Goal: Transaction & Acquisition: Purchase product/service

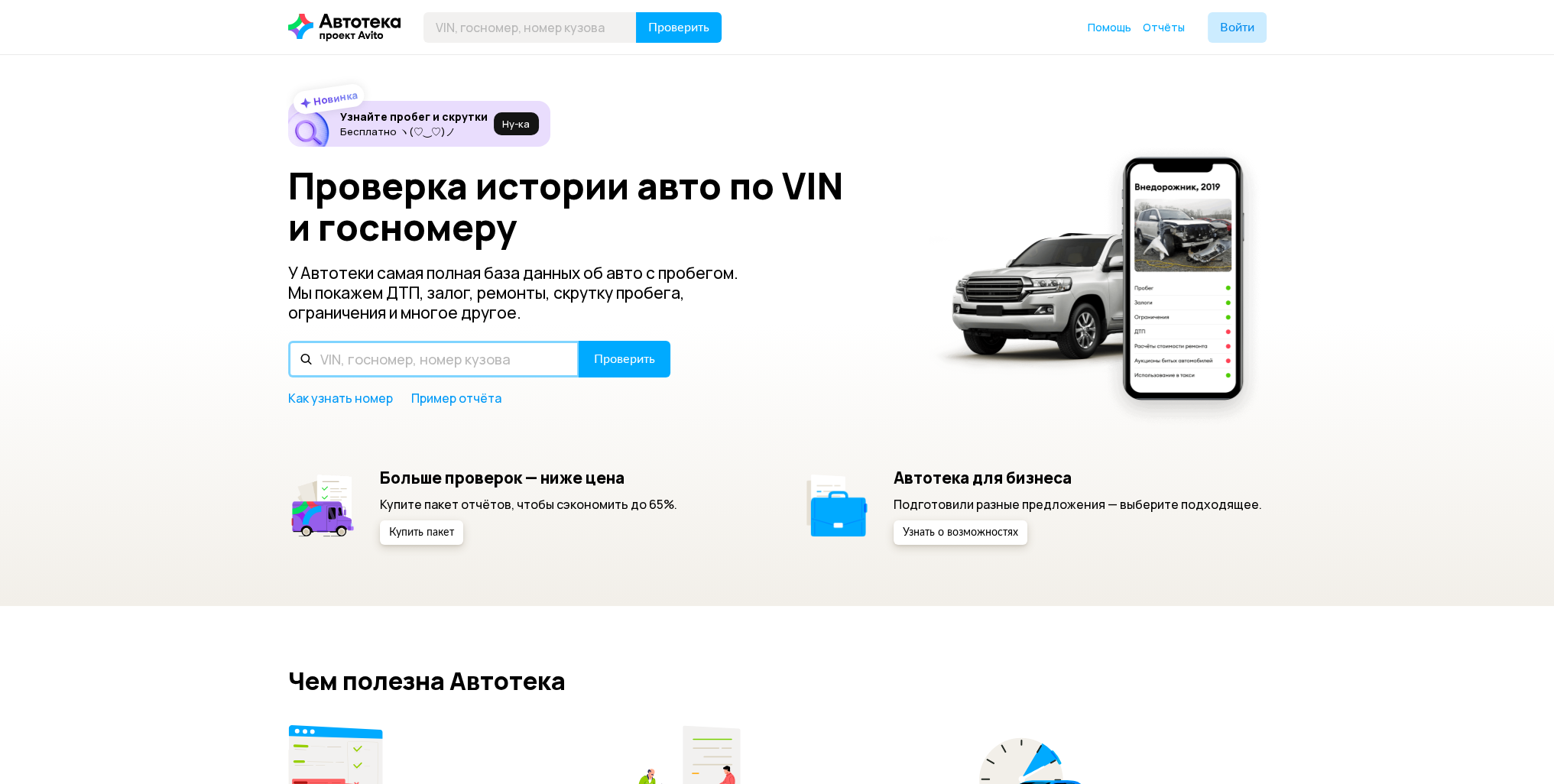
click at [434, 369] on input "text" at bounding box center [434, 359] width 291 height 36
paste input "[US_VEHICLE_IDENTIFICATION_NUMBER]"
type input "[US_VEHICLE_IDENTIFICATION_NUMBER]"
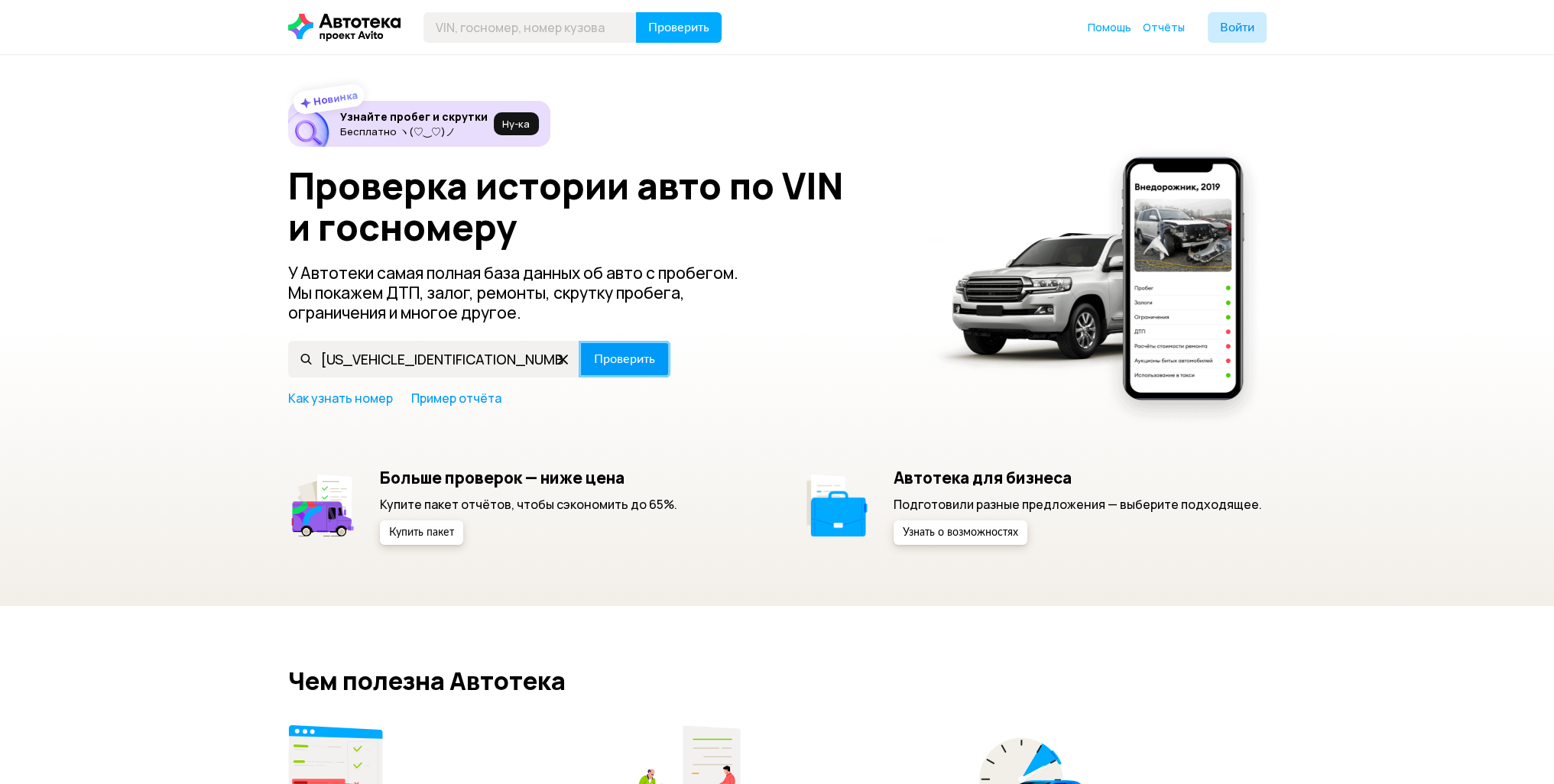
click at [617, 364] on span "Проверить" at bounding box center [624, 359] width 61 height 12
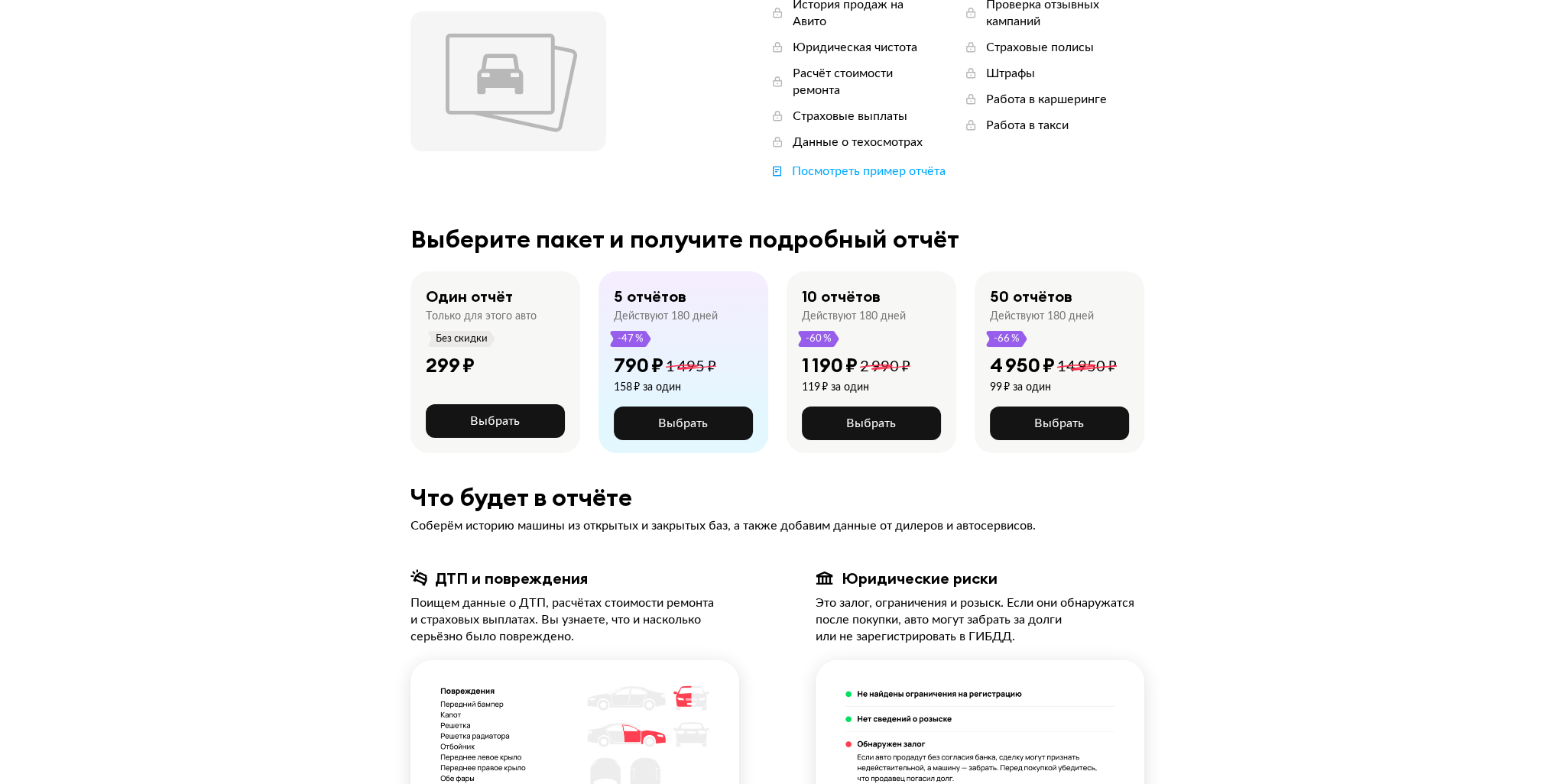
scroll to position [229, 0]
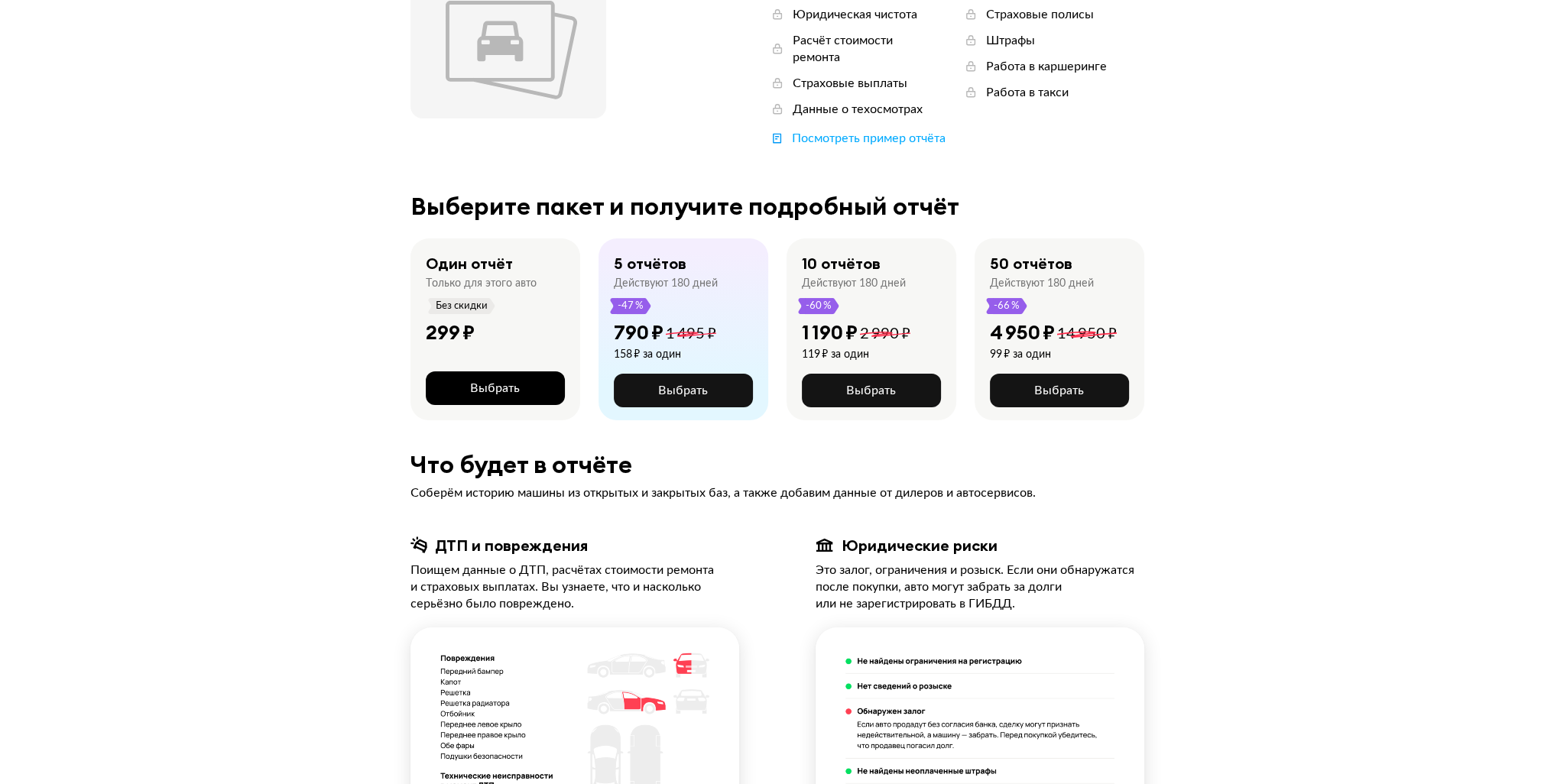
click at [511, 382] on span "Выбрать" at bounding box center [495, 388] width 50 height 12
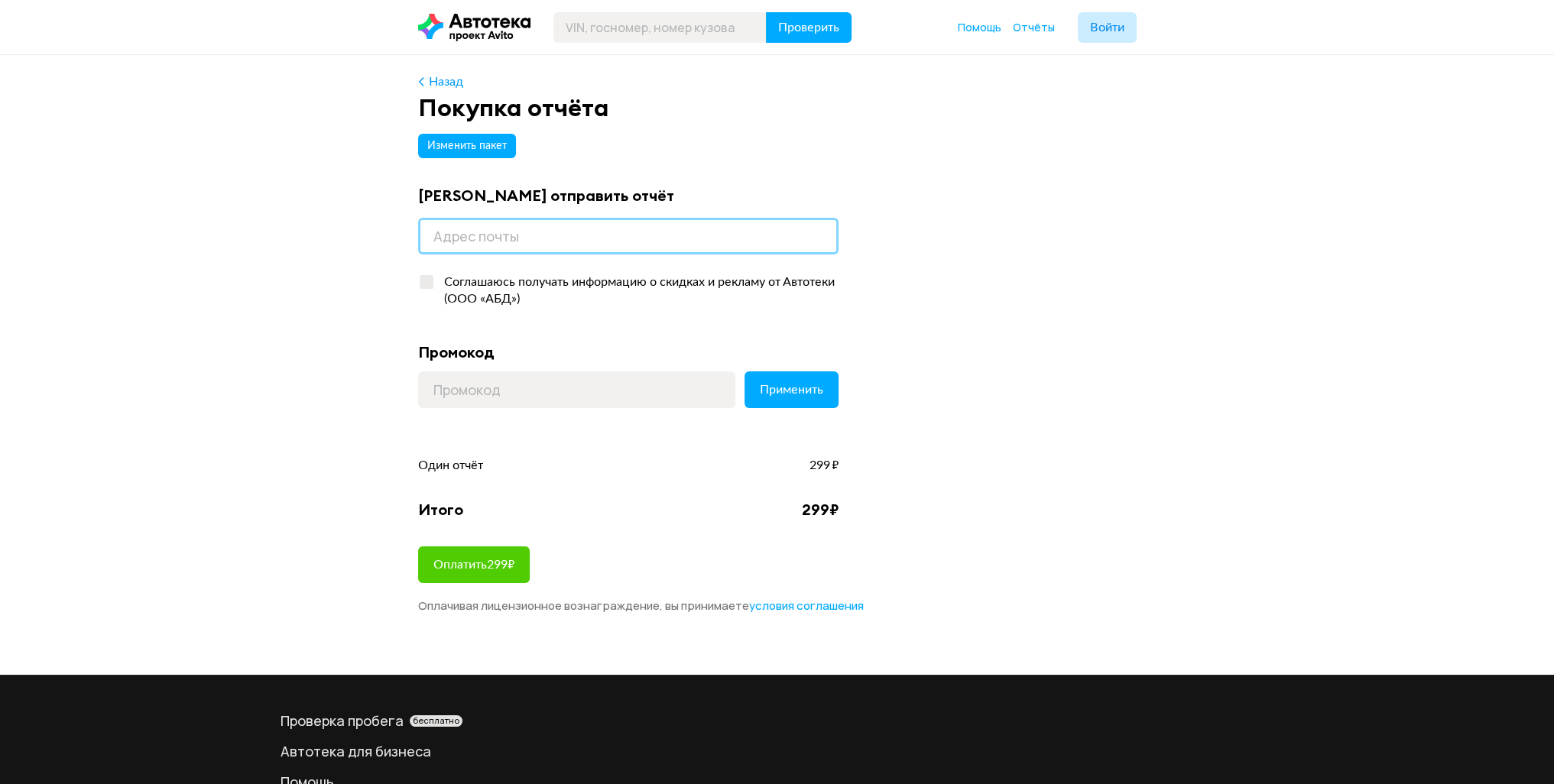
click at [529, 233] on input "email" at bounding box center [628, 236] width 421 height 36
type input "[EMAIL_ADDRESS][DOMAIN_NAME]"
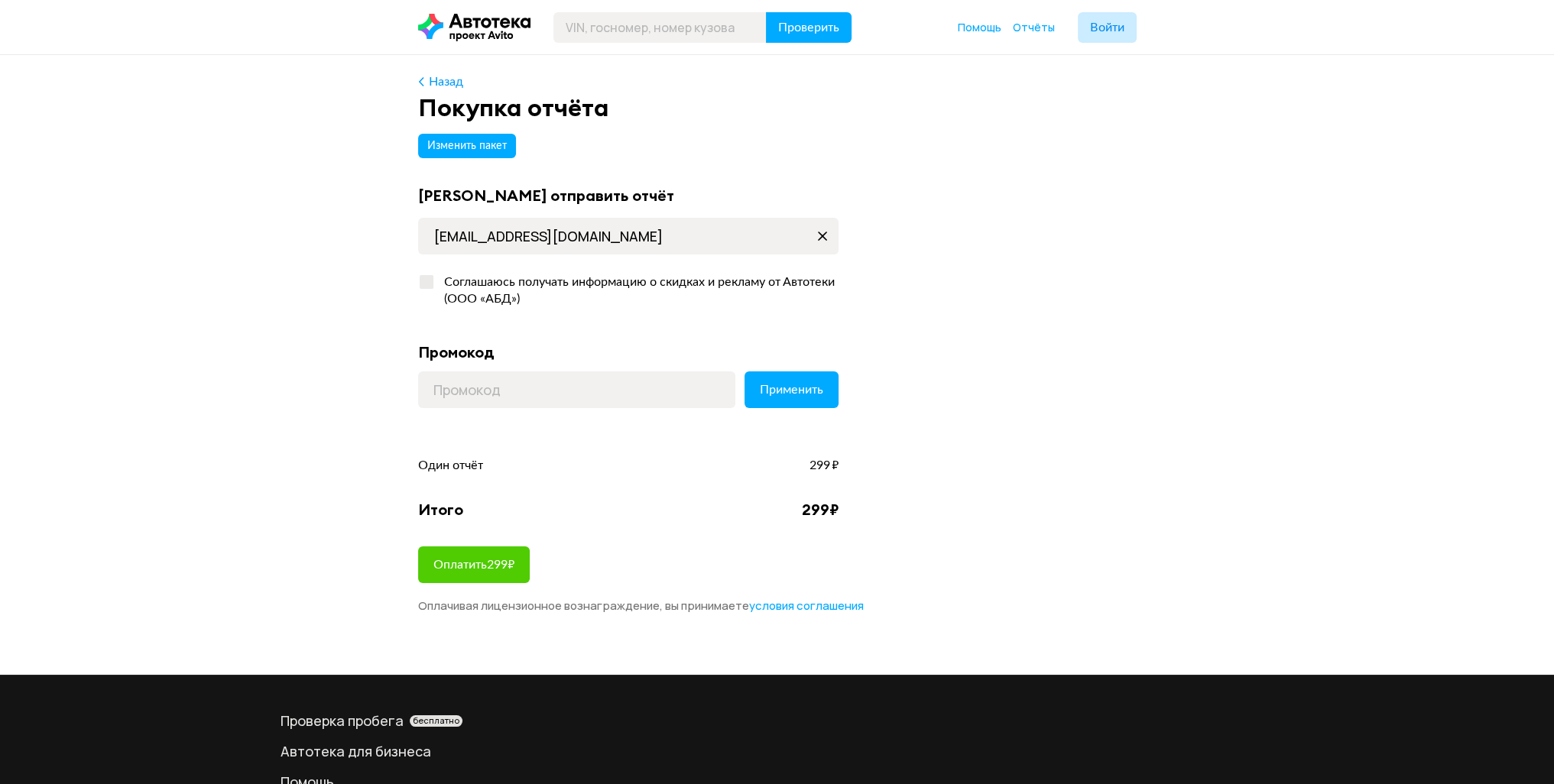
click at [991, 314] on div "Изменить пакет Куда отправить отчёт [EMAIL_ADDRESS][DOMAIN_NAME] Соглашаюсь пол…" at bounding box center [777, 370] width 719 height 486
click at [527, 559] on button "Оплатить 299 ₽" at bounding box center [473, 565] width 111 height 36
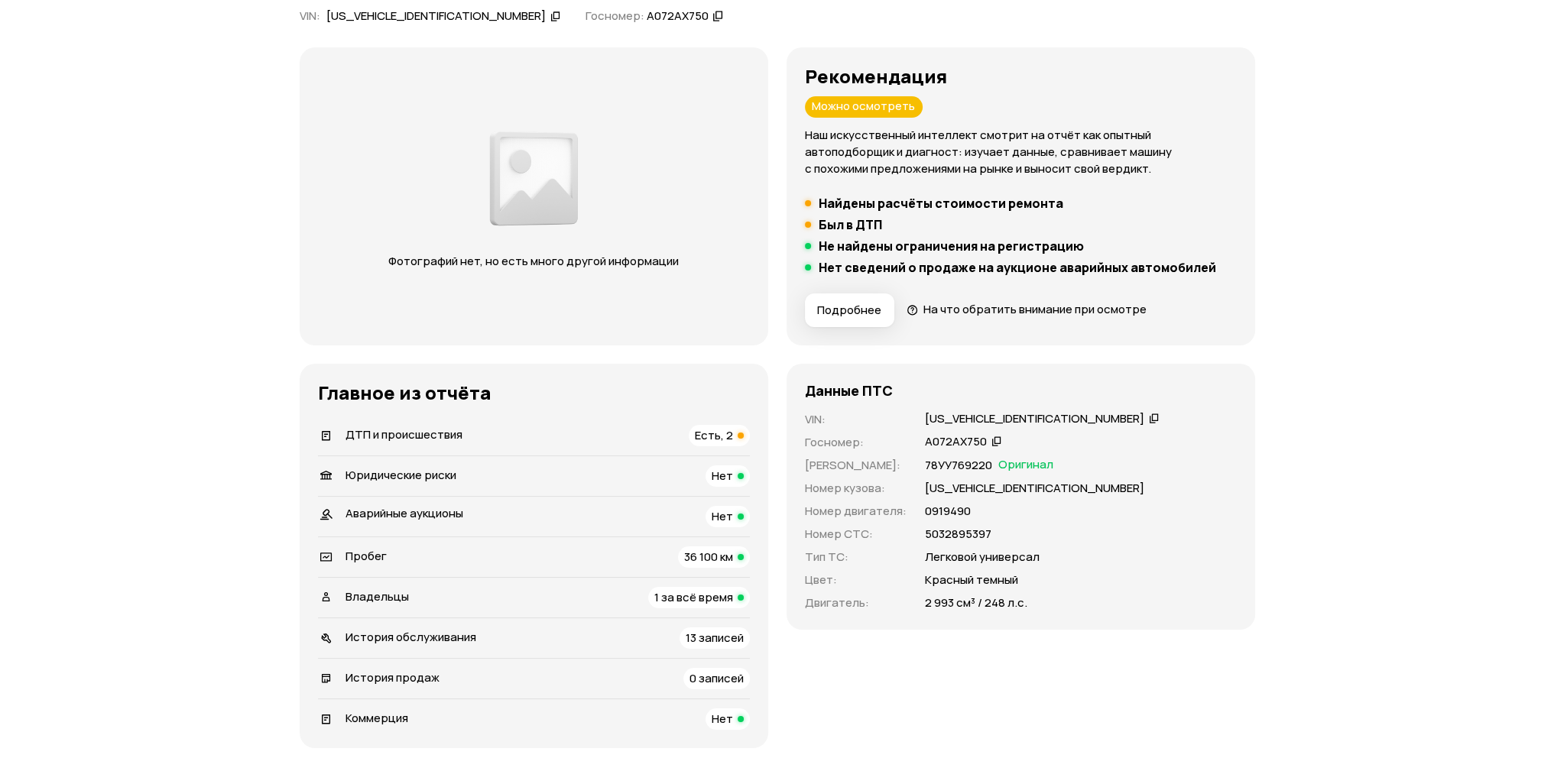
scroll to position [229, 0]
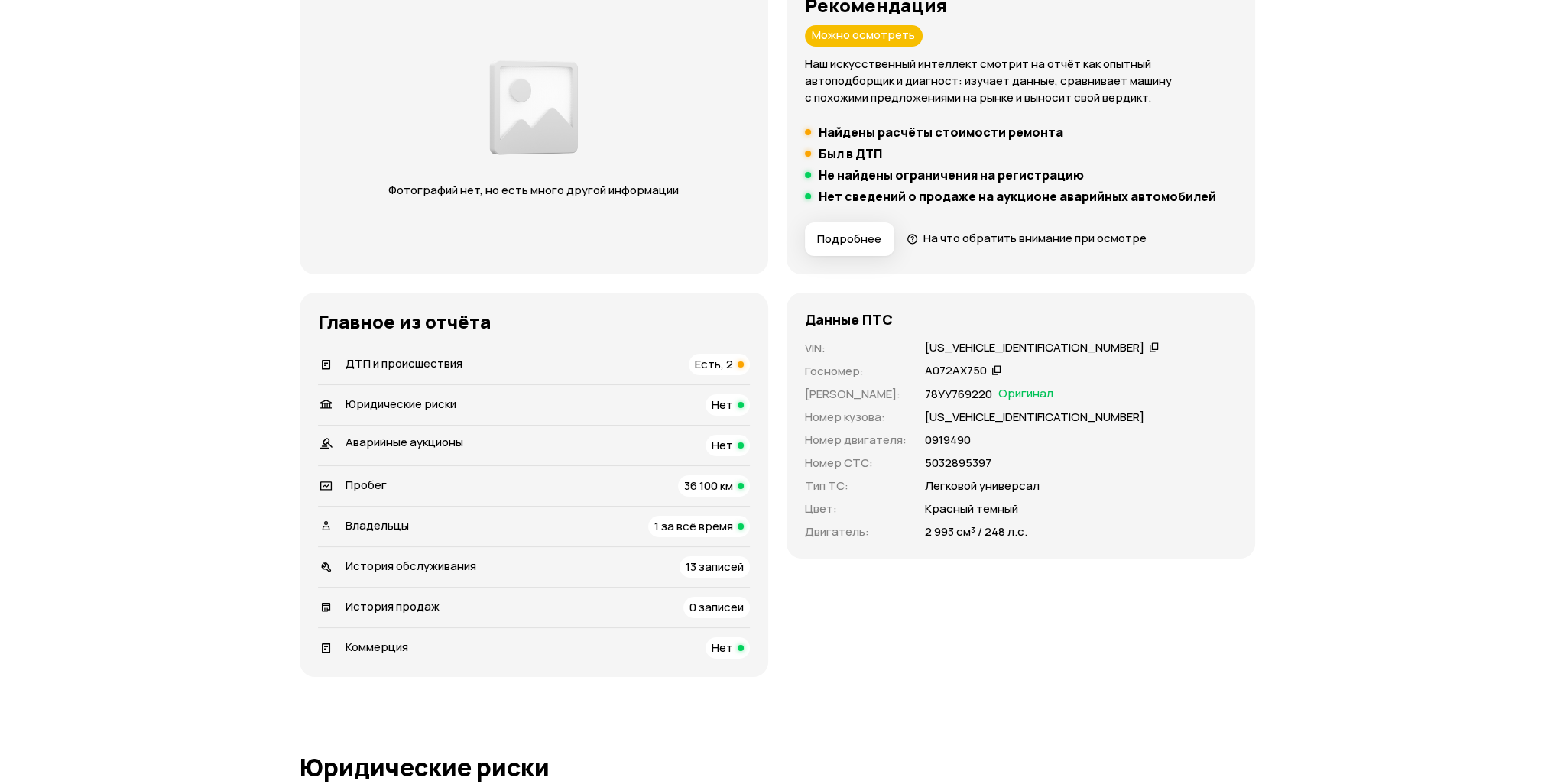
click at [701, 359] on span "Есть, 2" at bounding box center [714, 364] width 38 height 16
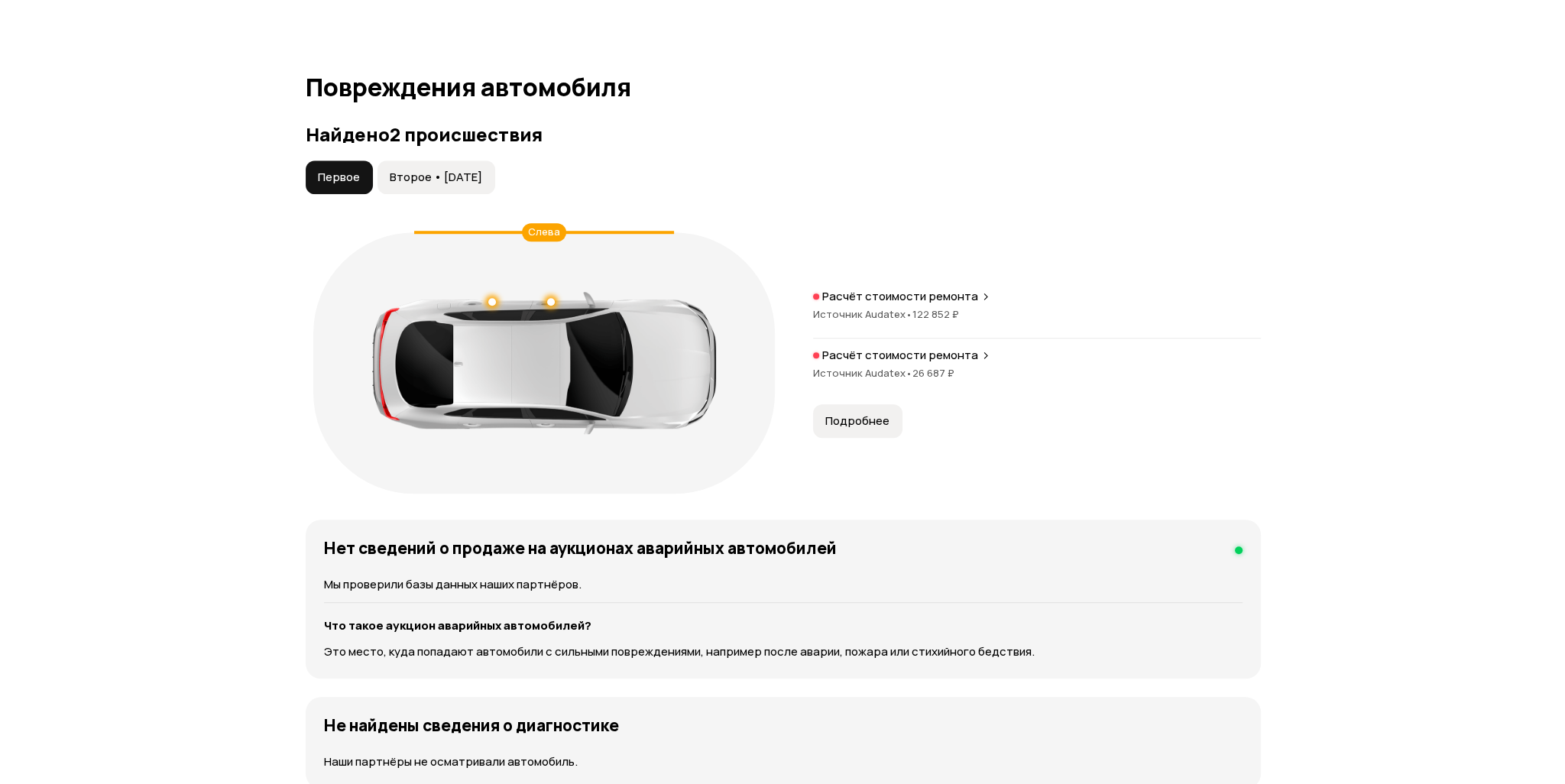
scroll to position [1506, 0]
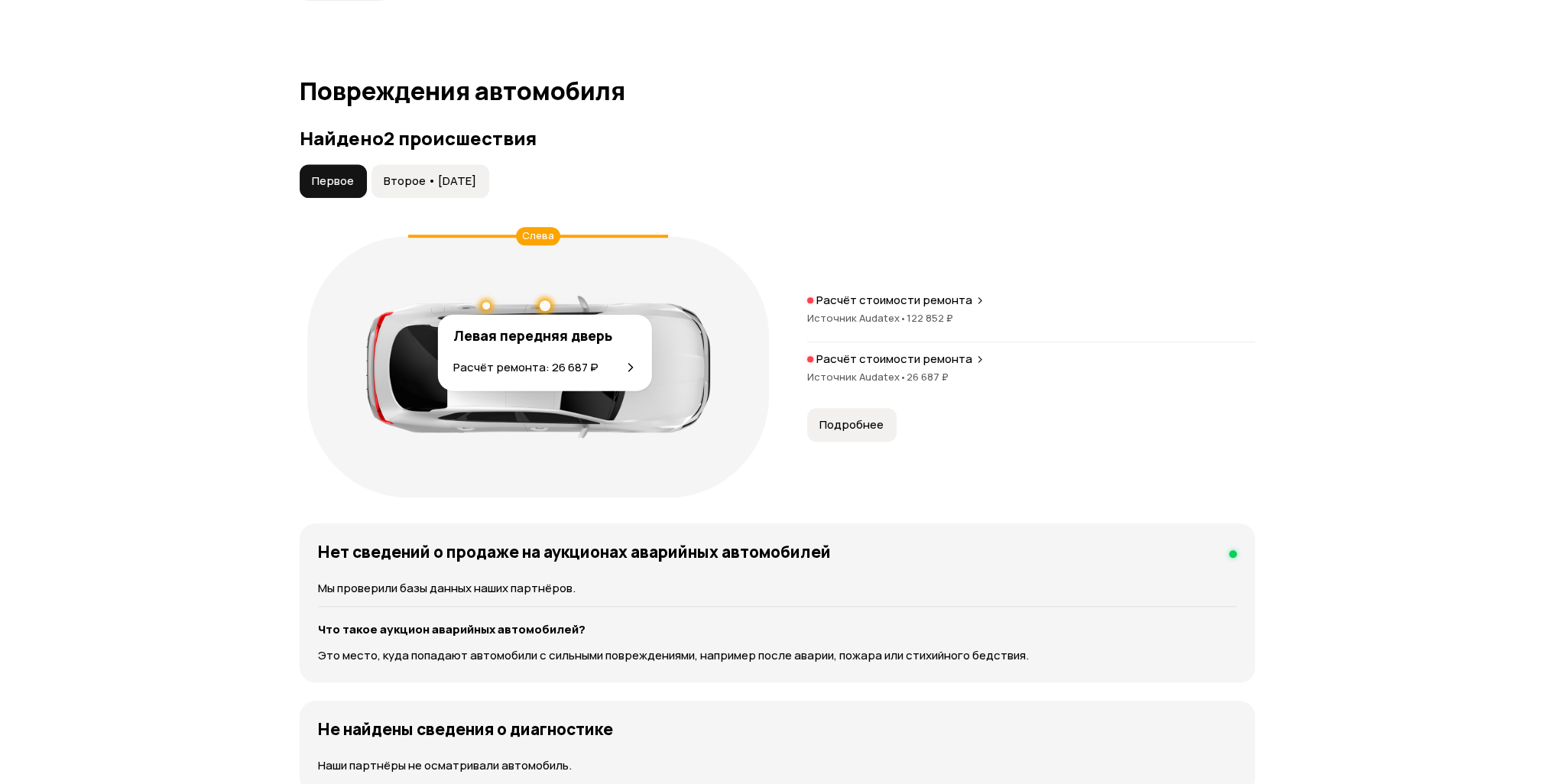
click at [545, 300] on div at bounding box center [545, 306] width 10 height 10
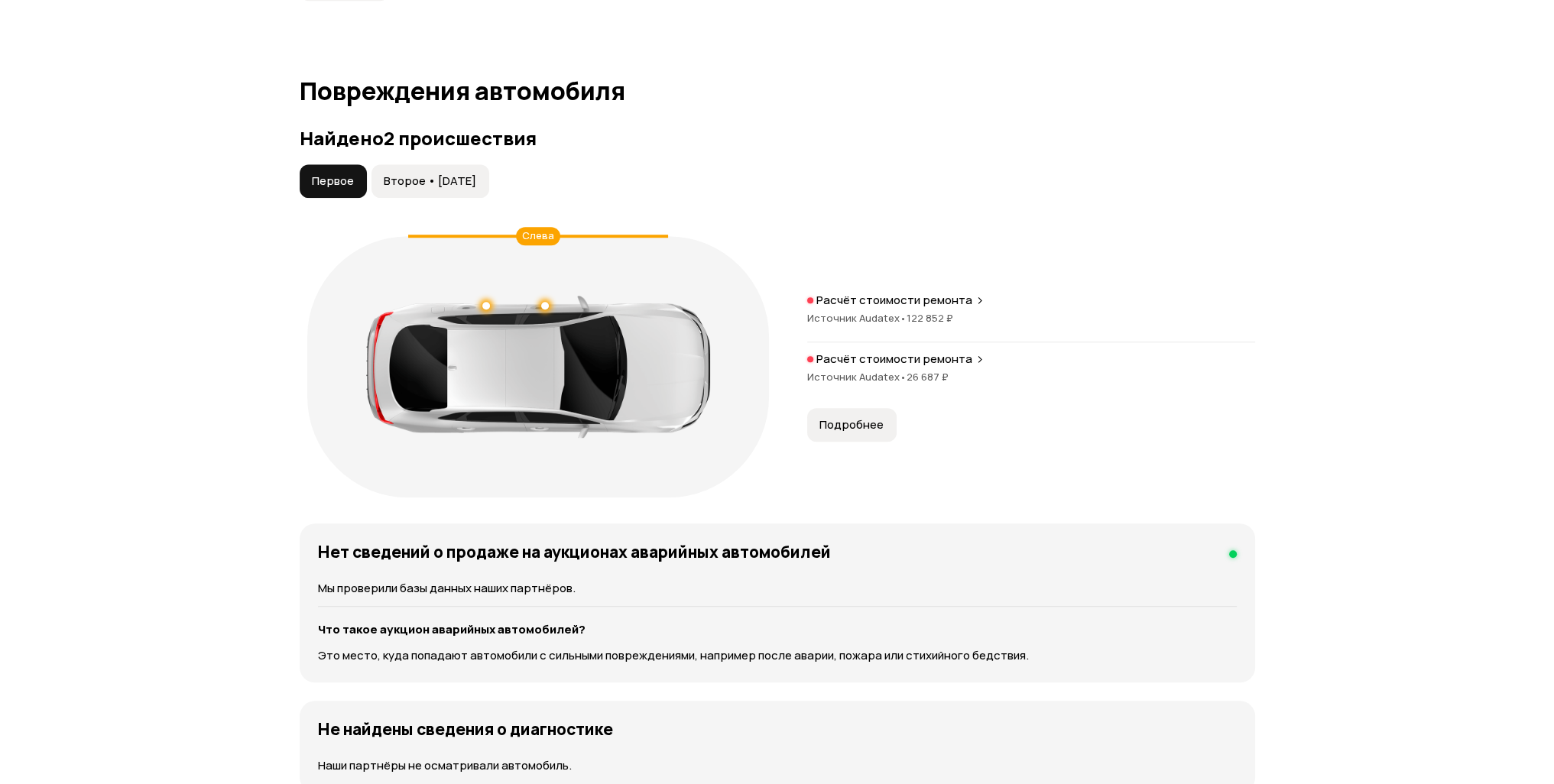
click at [874, 420] on span "Подробнее" at bounding box center [851, 425] width 64 height 16
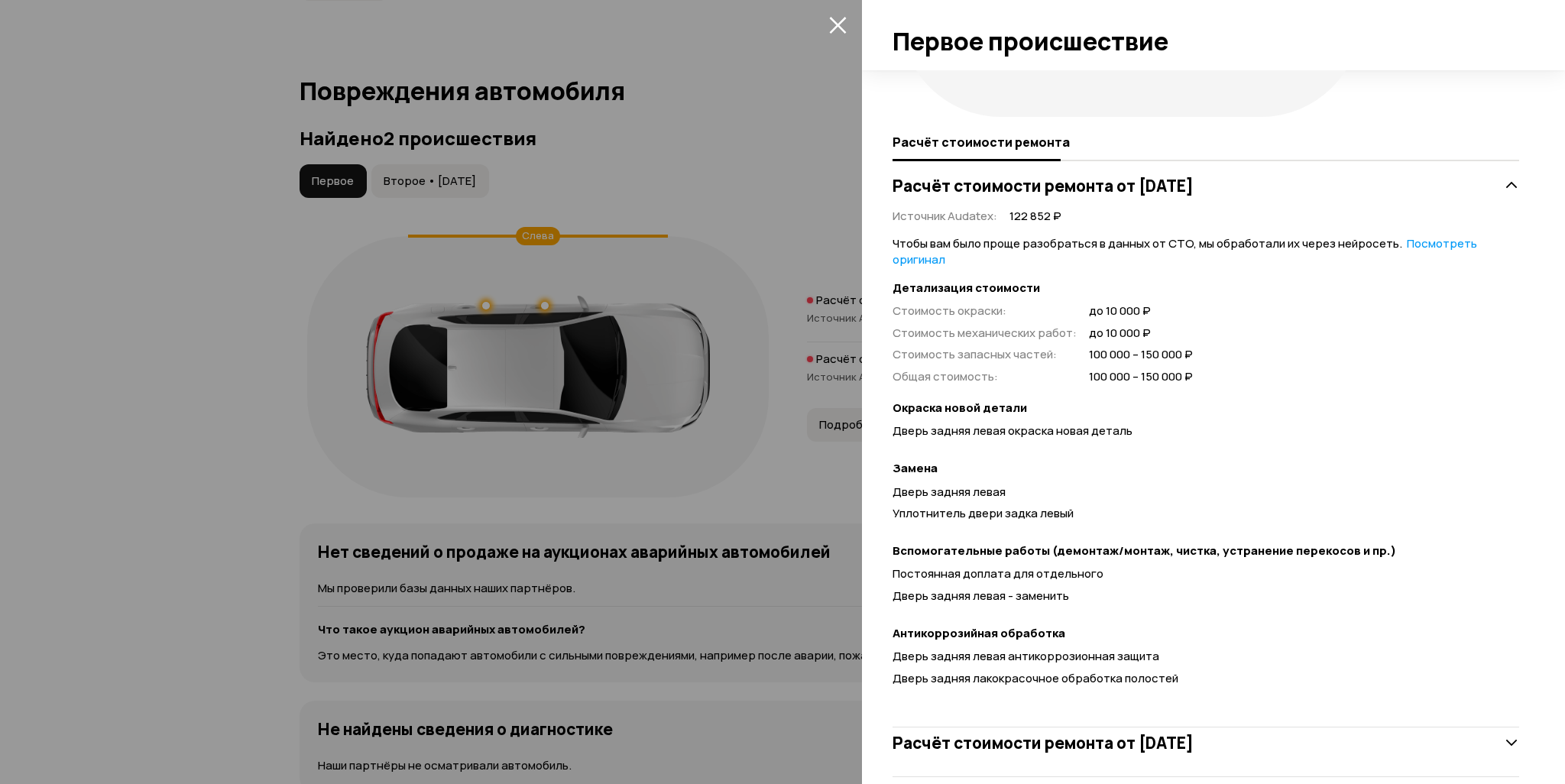
scroll to position [245, 0]
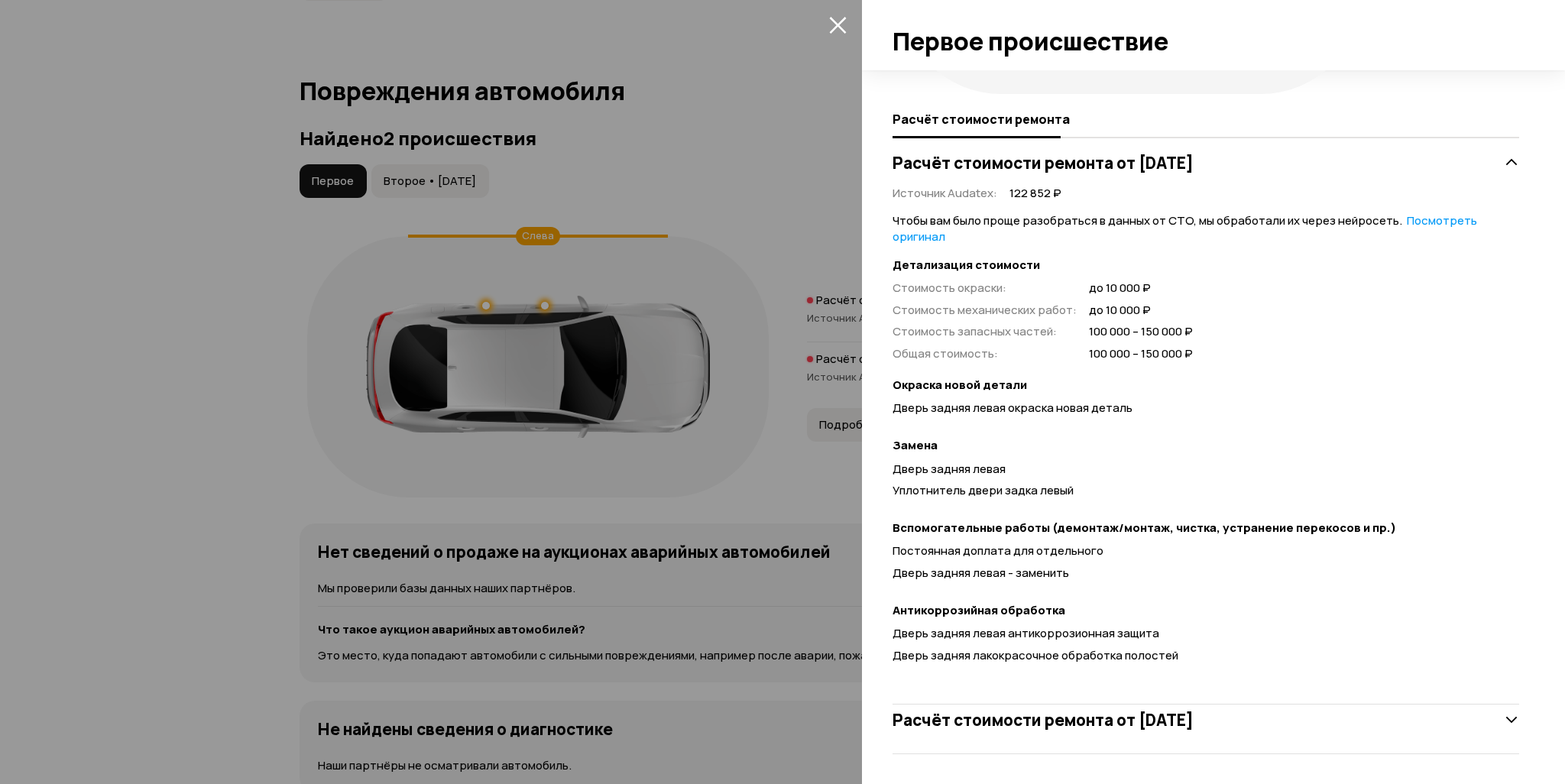
click at [1219, 730] on div "Расчёт стоимости ремонта от 30 октября 2018 года" at bounding box center [1205, 719] width 626 height 30
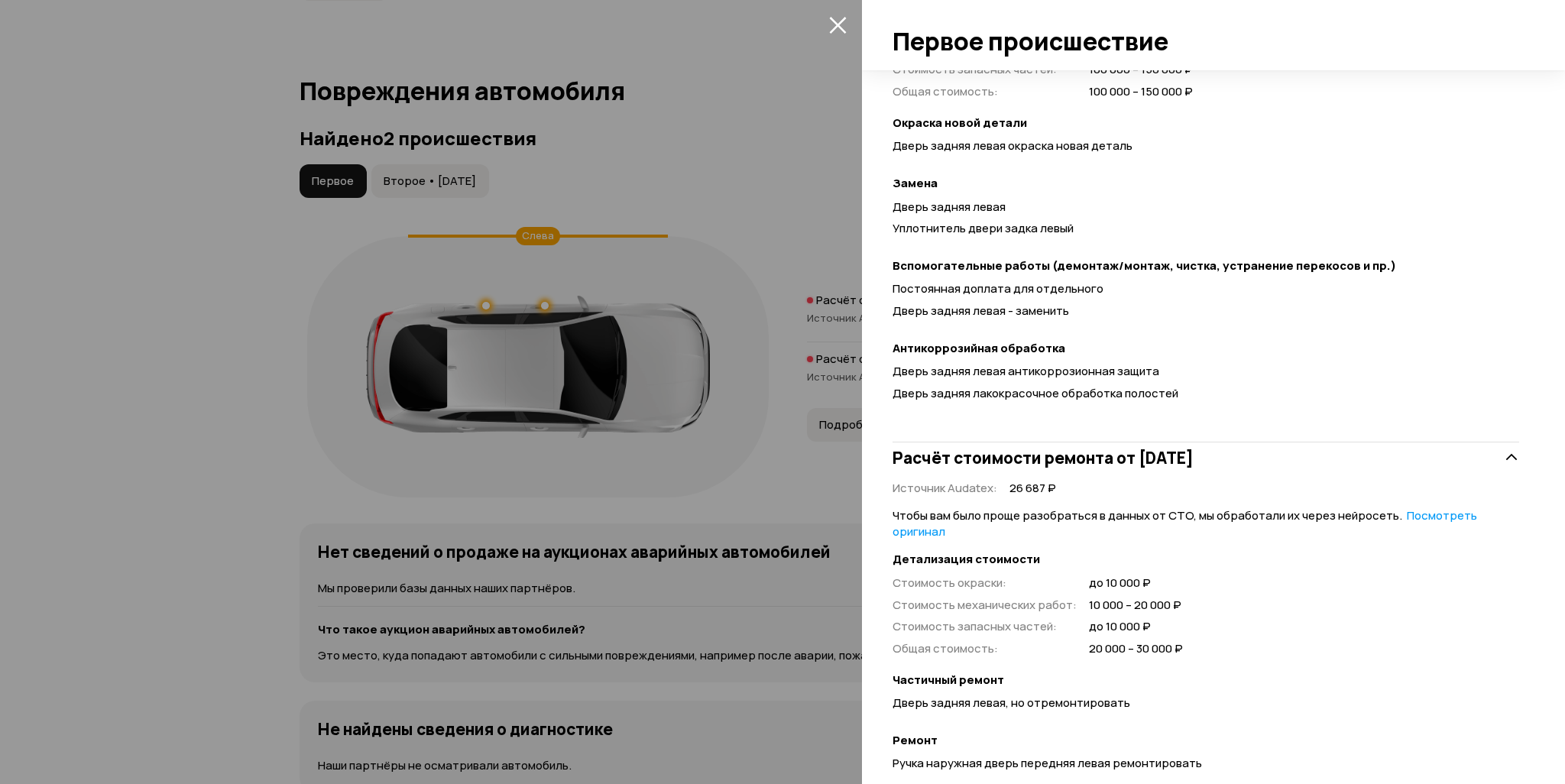
scroll to position [321, 0]
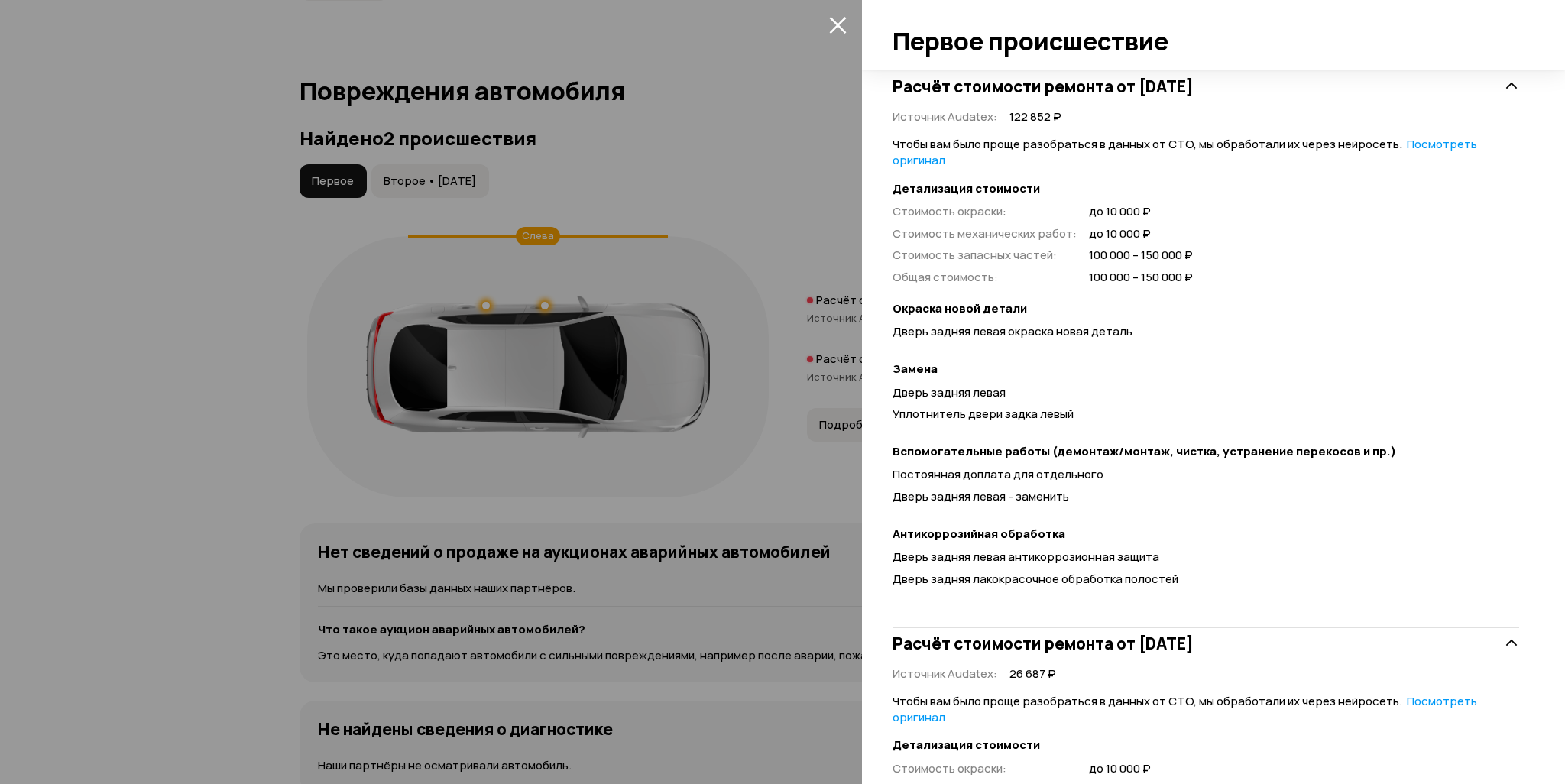
click at [832, 17] on icon "закрыть" at bounding box center [837, 24] width 16 height 16
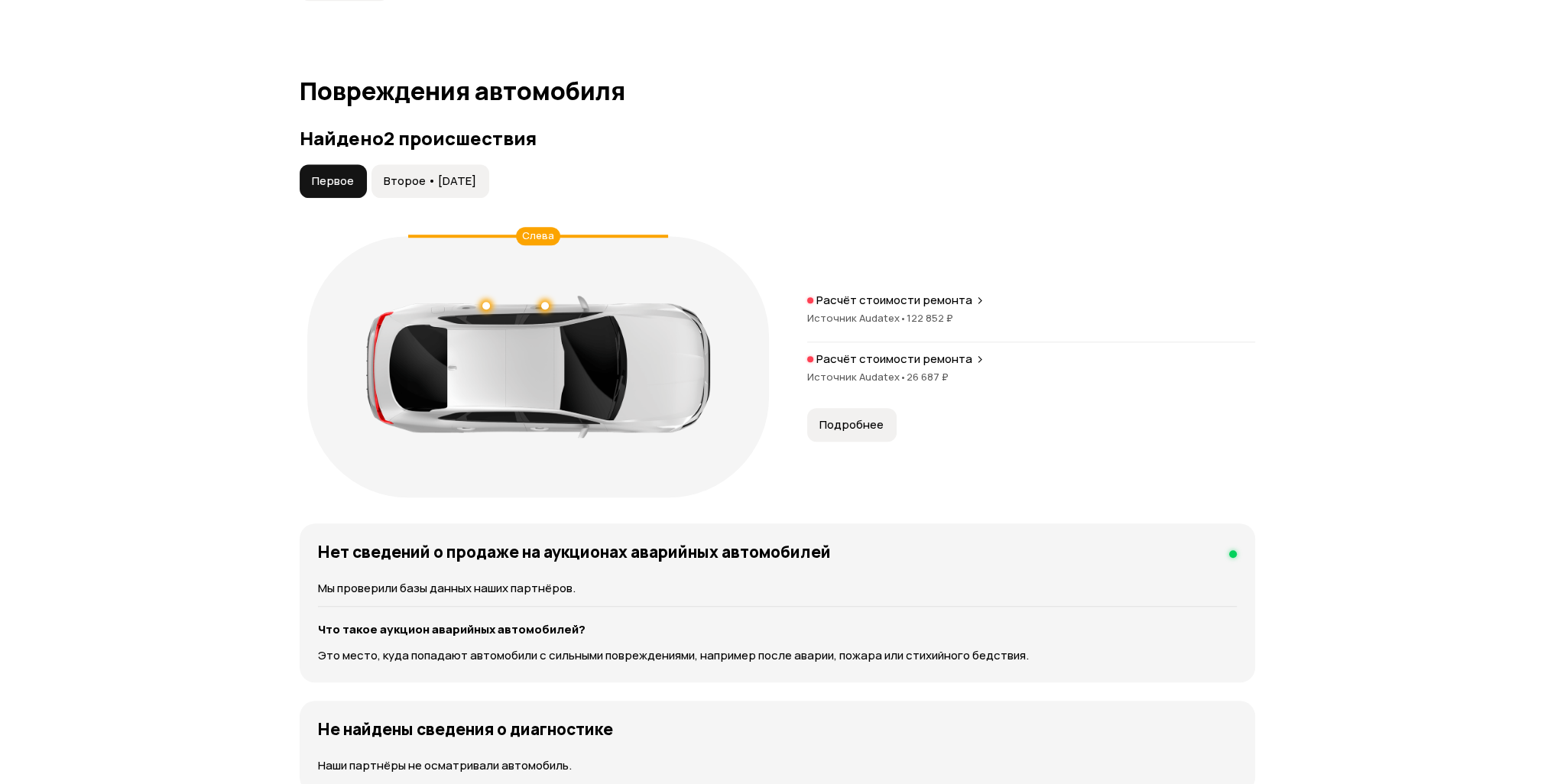
click at [454, 187] on span "Второе • 24 июн 2024" at bounding box center [429, 181] width 92 height 16
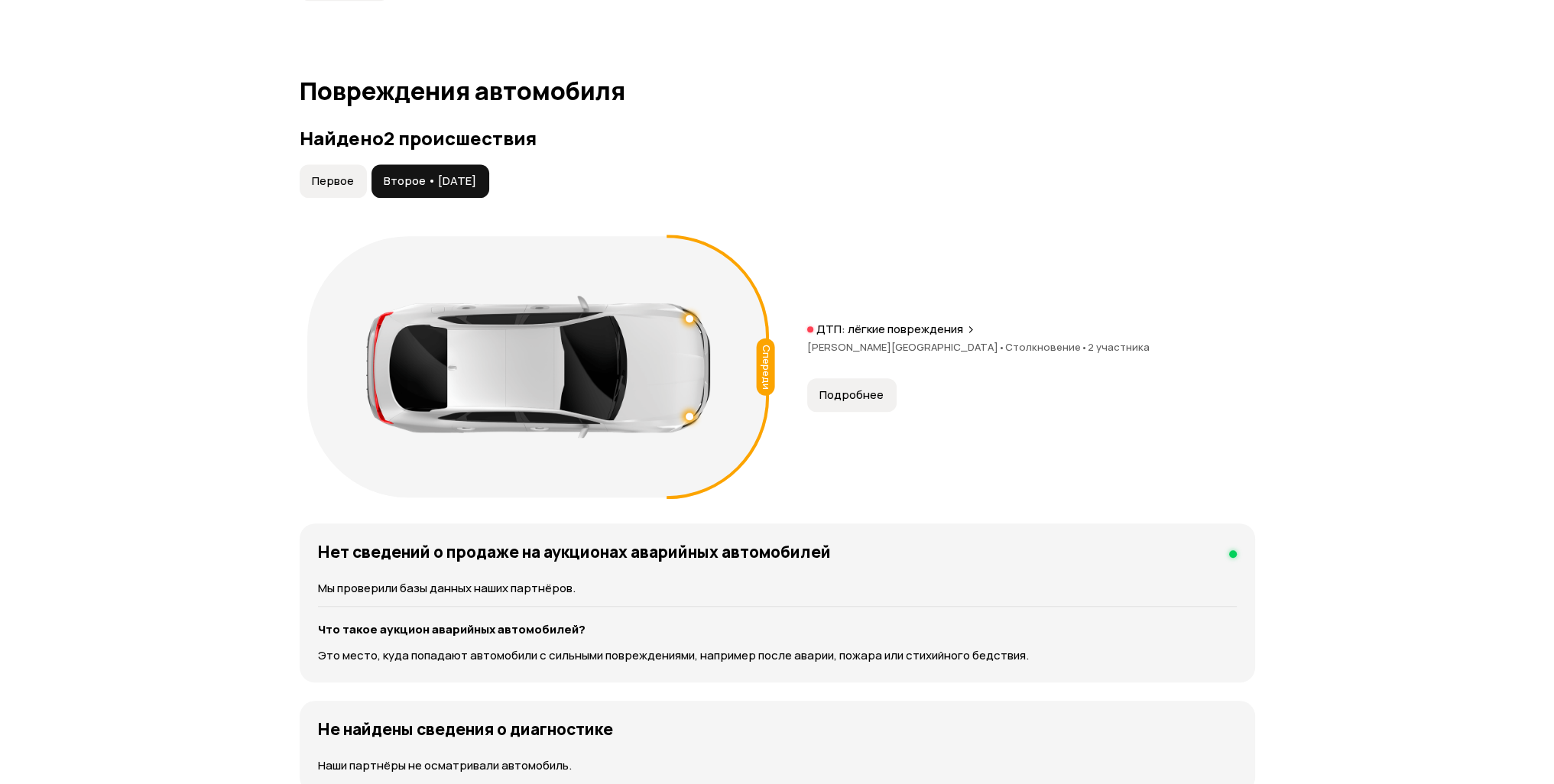
click at [351, 175] on span "Первое" at bounding box center [333, 181] width 42 height 16
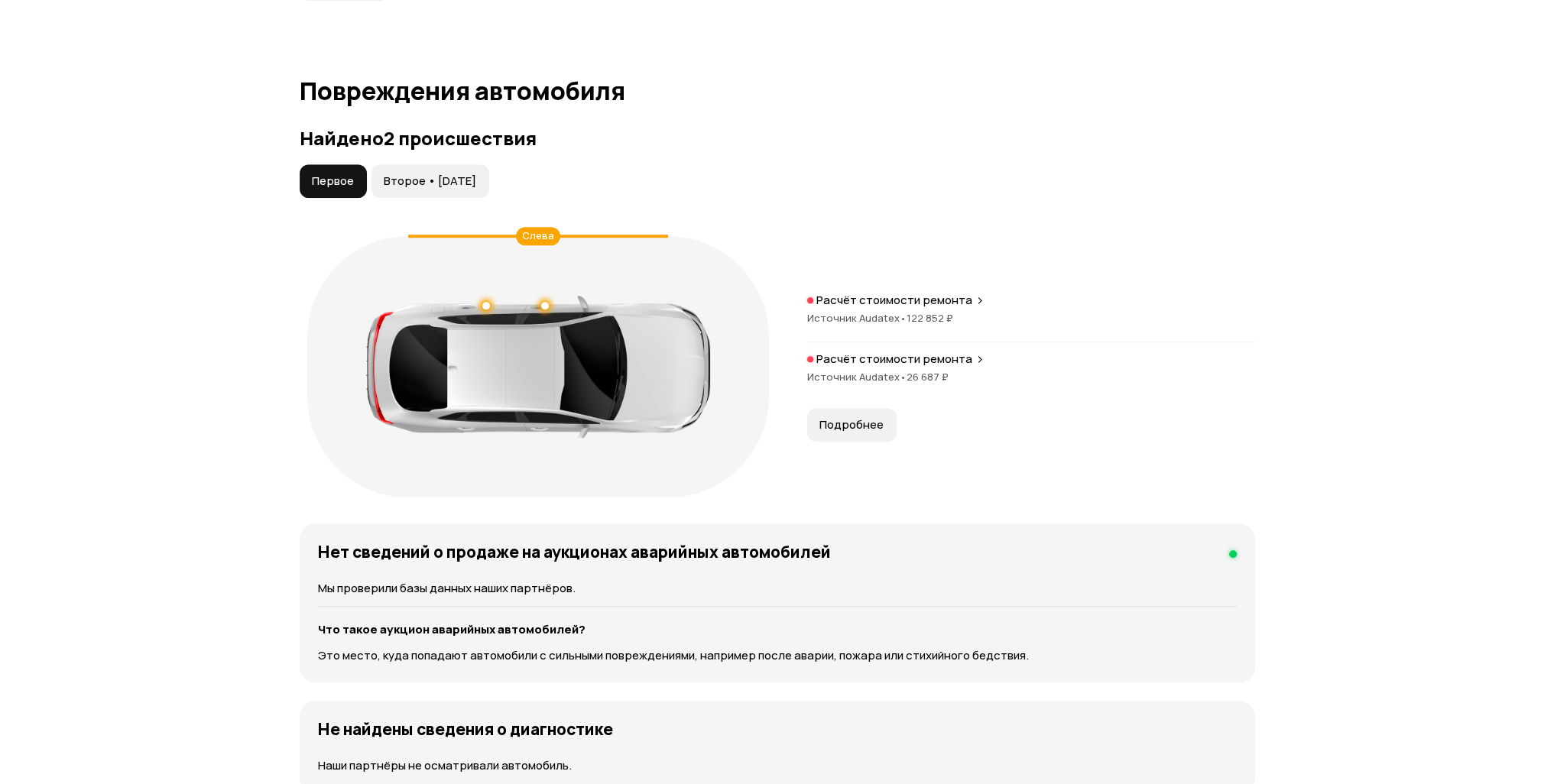
click at [424, 182] on span "Второе • 24 июн 2024" at bounding box center [429, 181] width 92 height 16
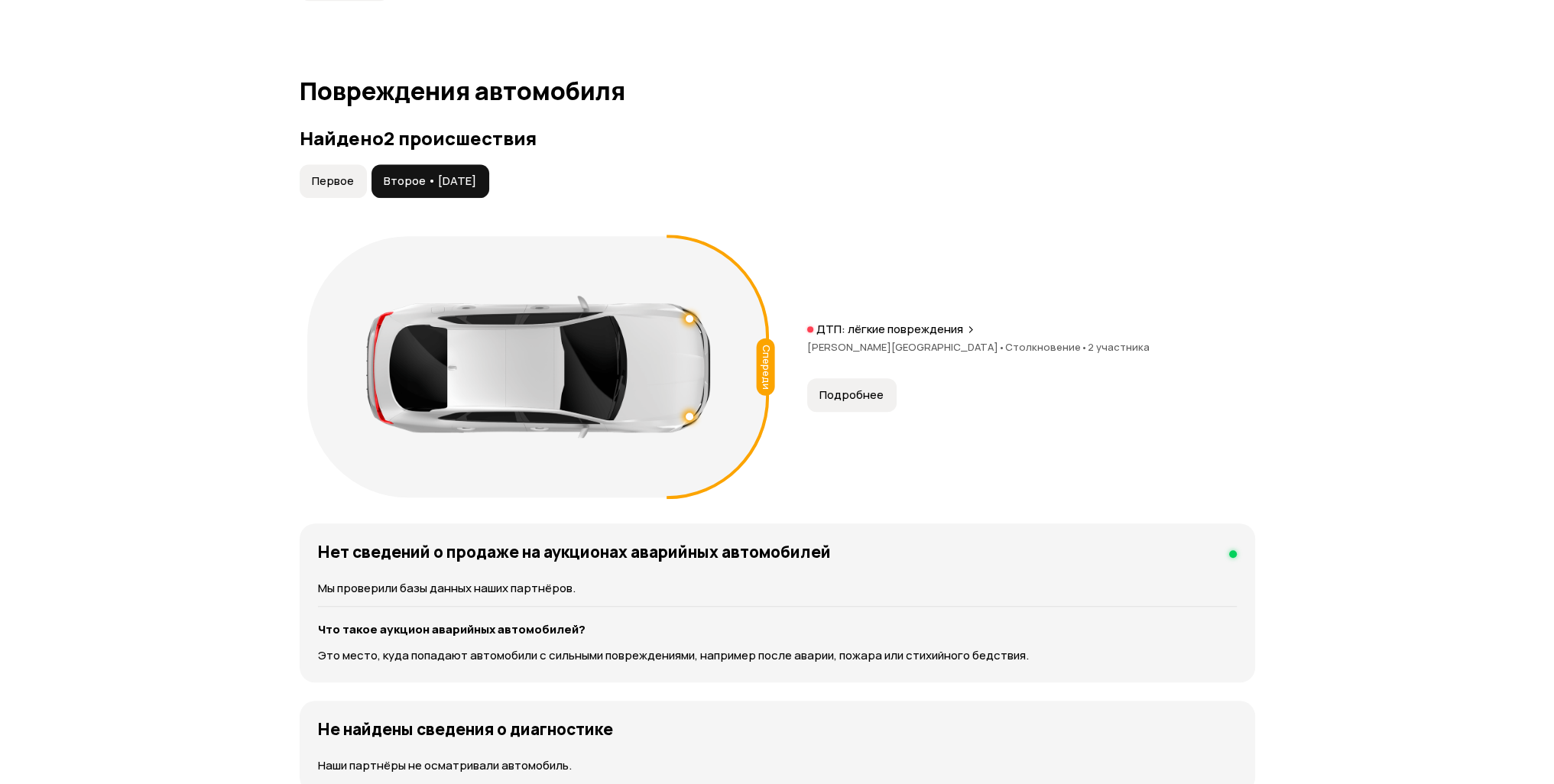
click at [337, 176] on span "Первое" at bounding box center [333, 181] width 42 height 16
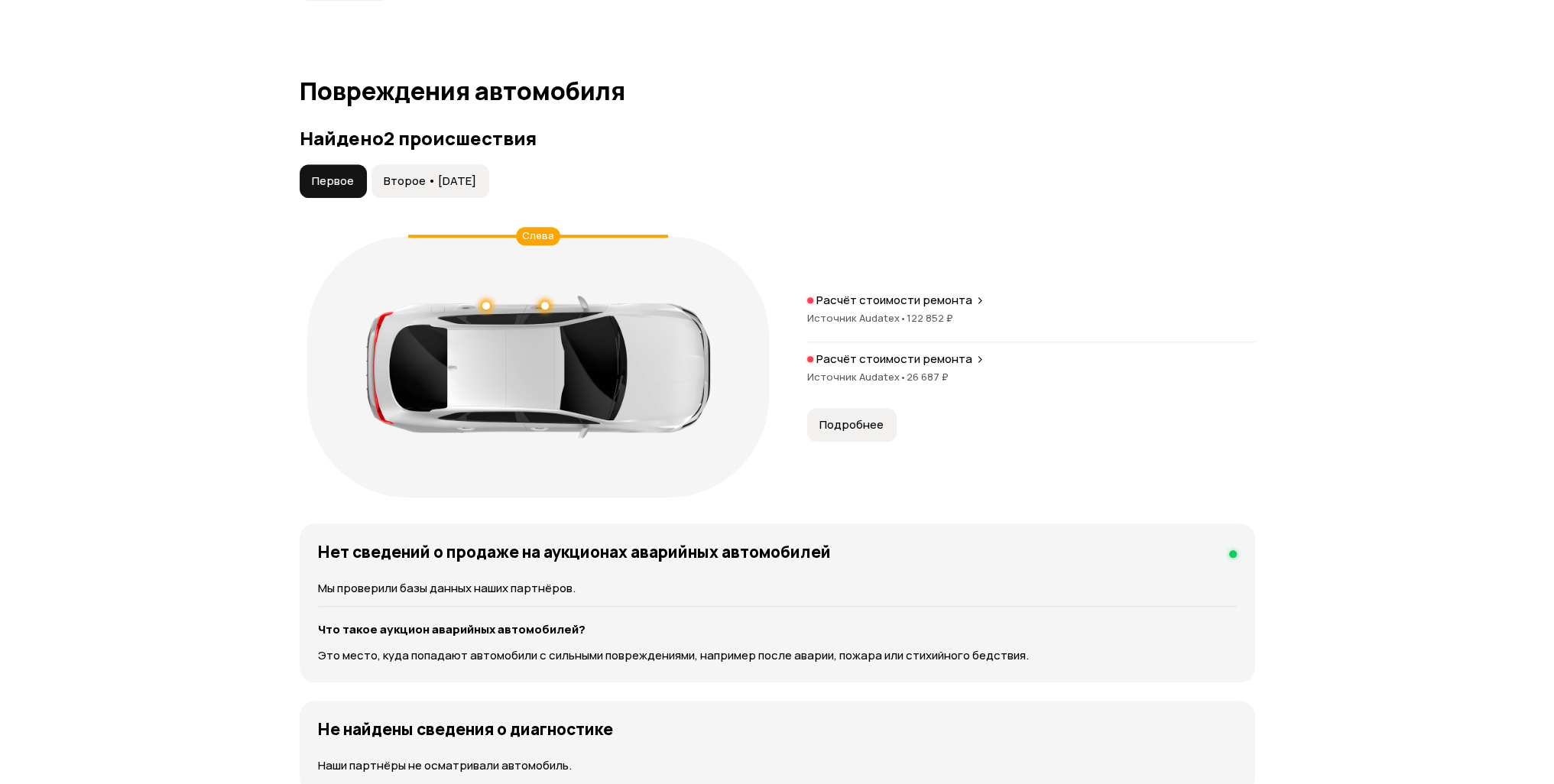
click at [416, 184] on span "Второе • 24 июн 2024" at bounding box center [429, 181] width 92 height 16
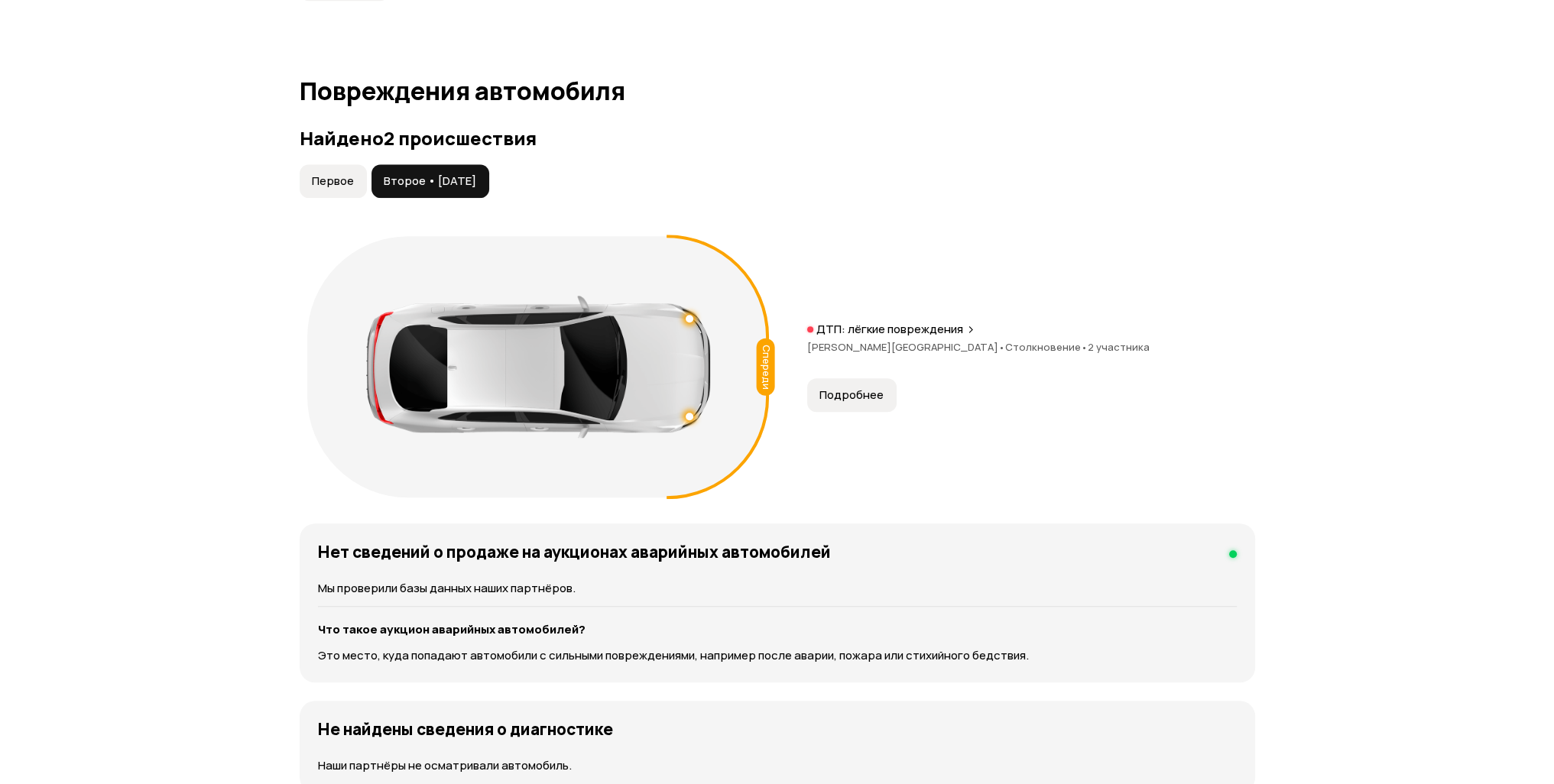
click at [851, 394] on span "Подробнее" at bounding box center [851, 395] width 64 height 16
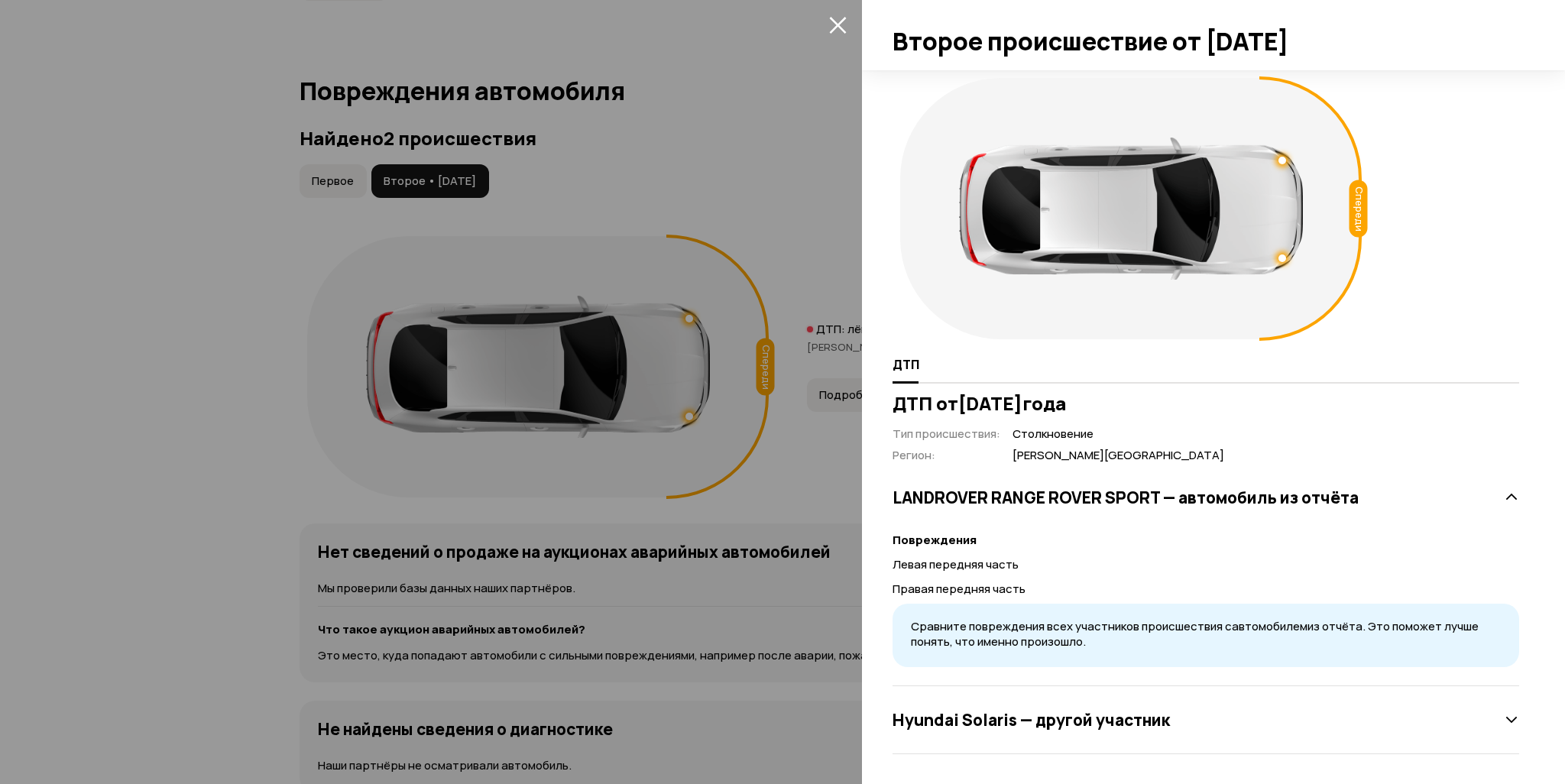
scroll to position [0, 0]
click at [1193, 723] on div "Hyundai Solaris — другой участник" at bounding box center [1205, 719] width 626 height 30
click at [782, 178] on div at bounding box center [782, 392] width 1565 height 784
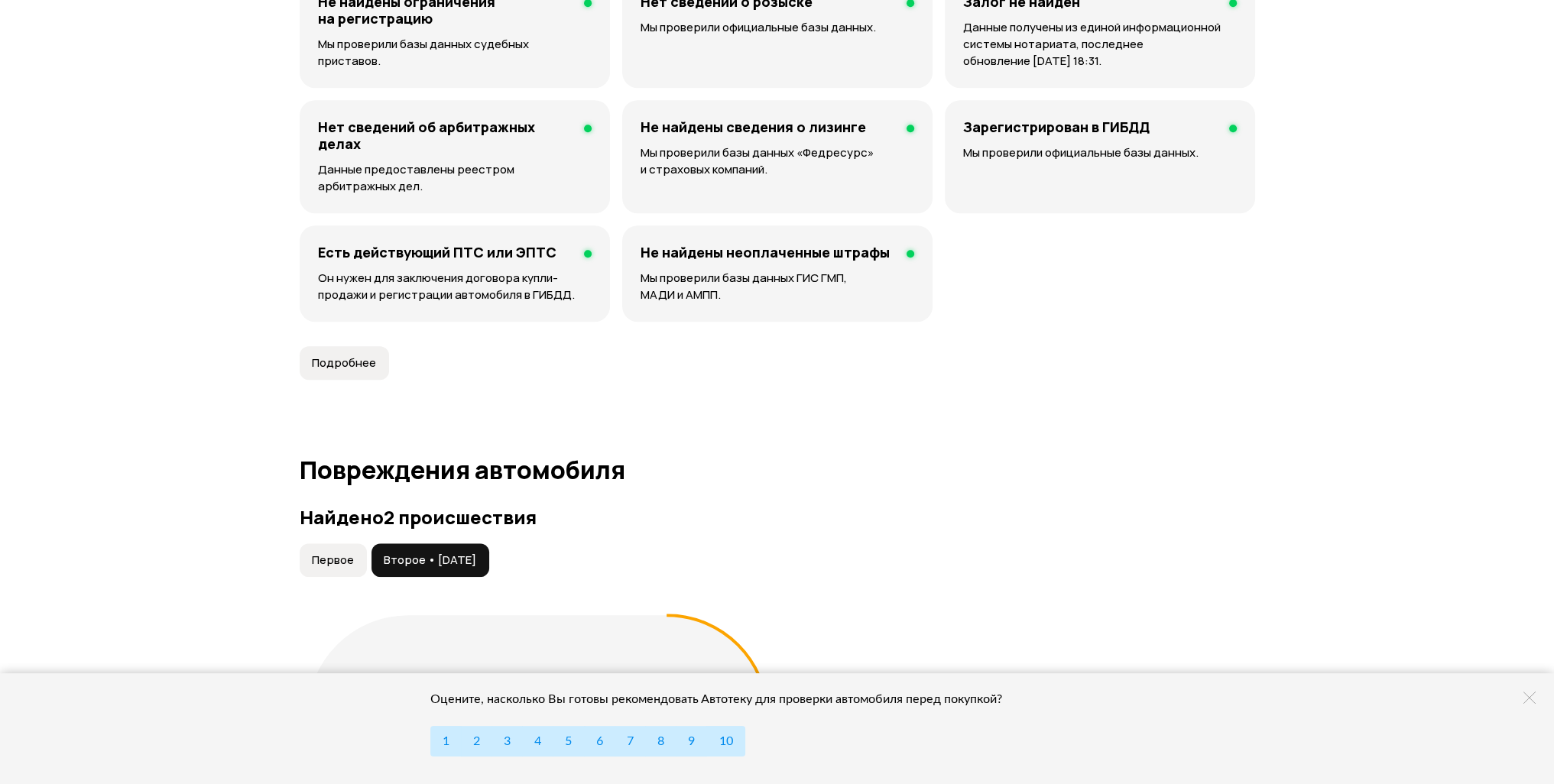
scroll to position [895, 0]
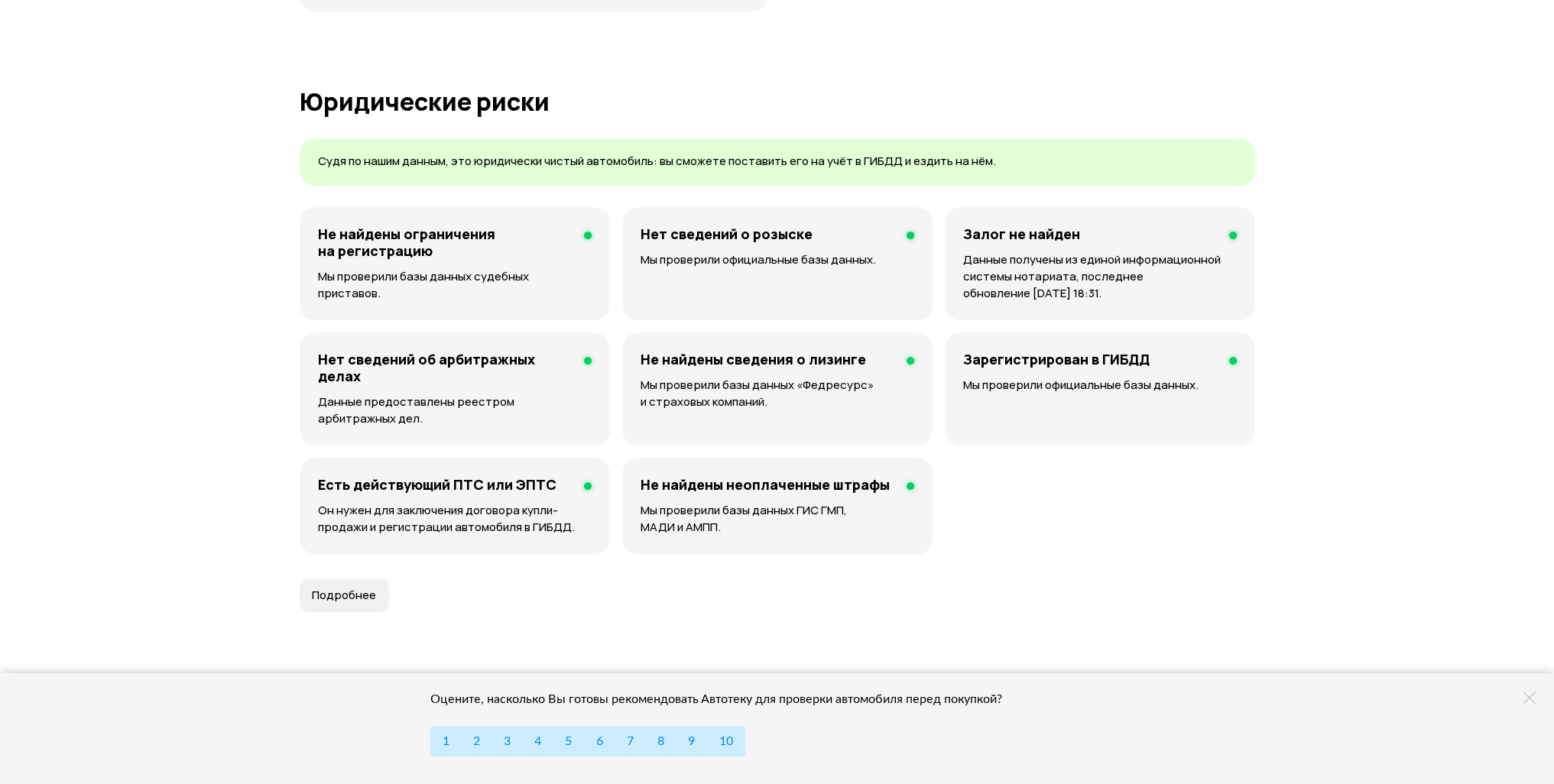
click at [1033, 243] on div "Залог не найден Данные получены из единой информационной системы нотариата, пос…" at bounding box center [1099, 263] width 310 height 113
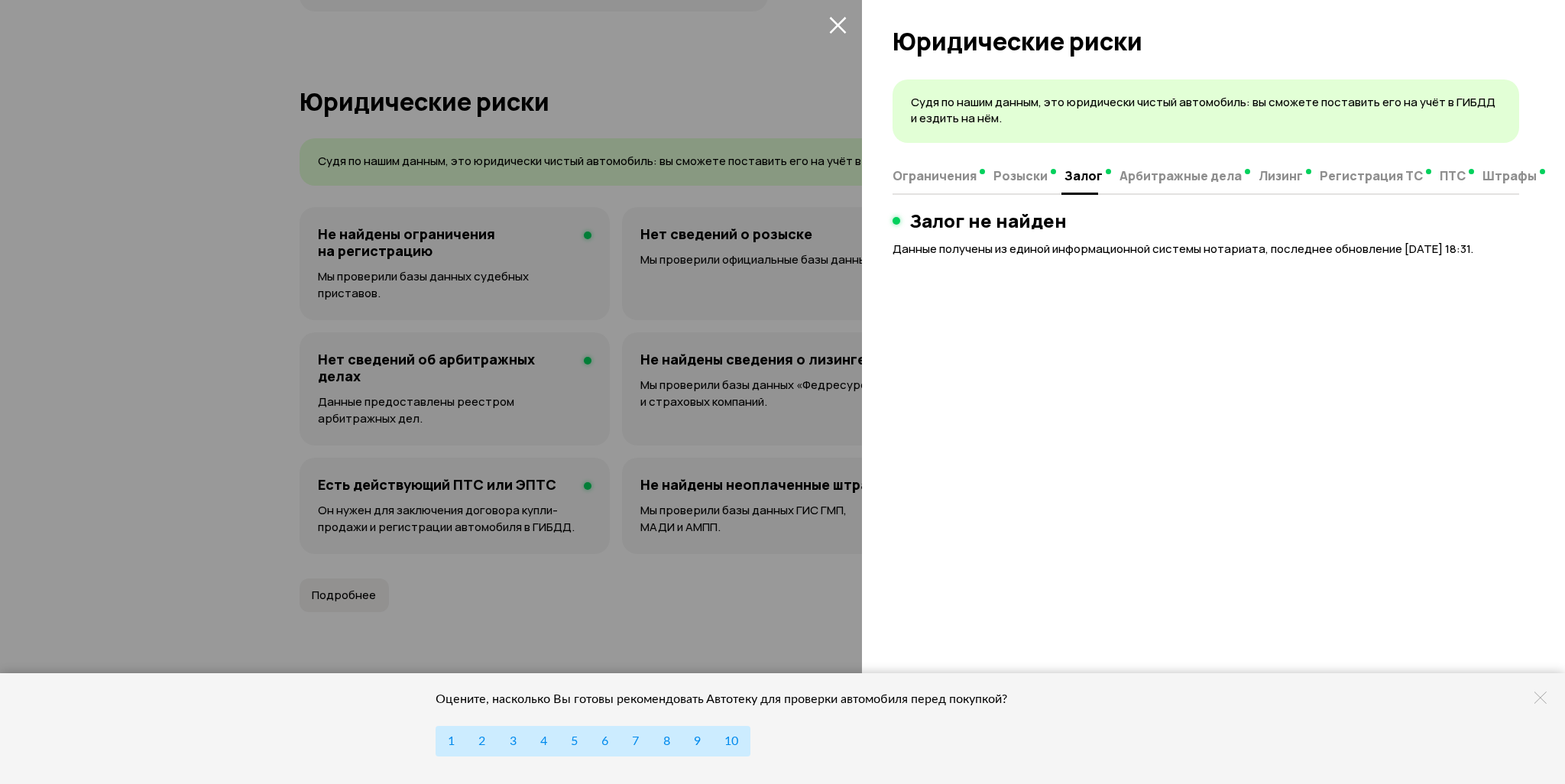
click at [798, 272] on div at bounding box center [782, 392] width 1565 height 784
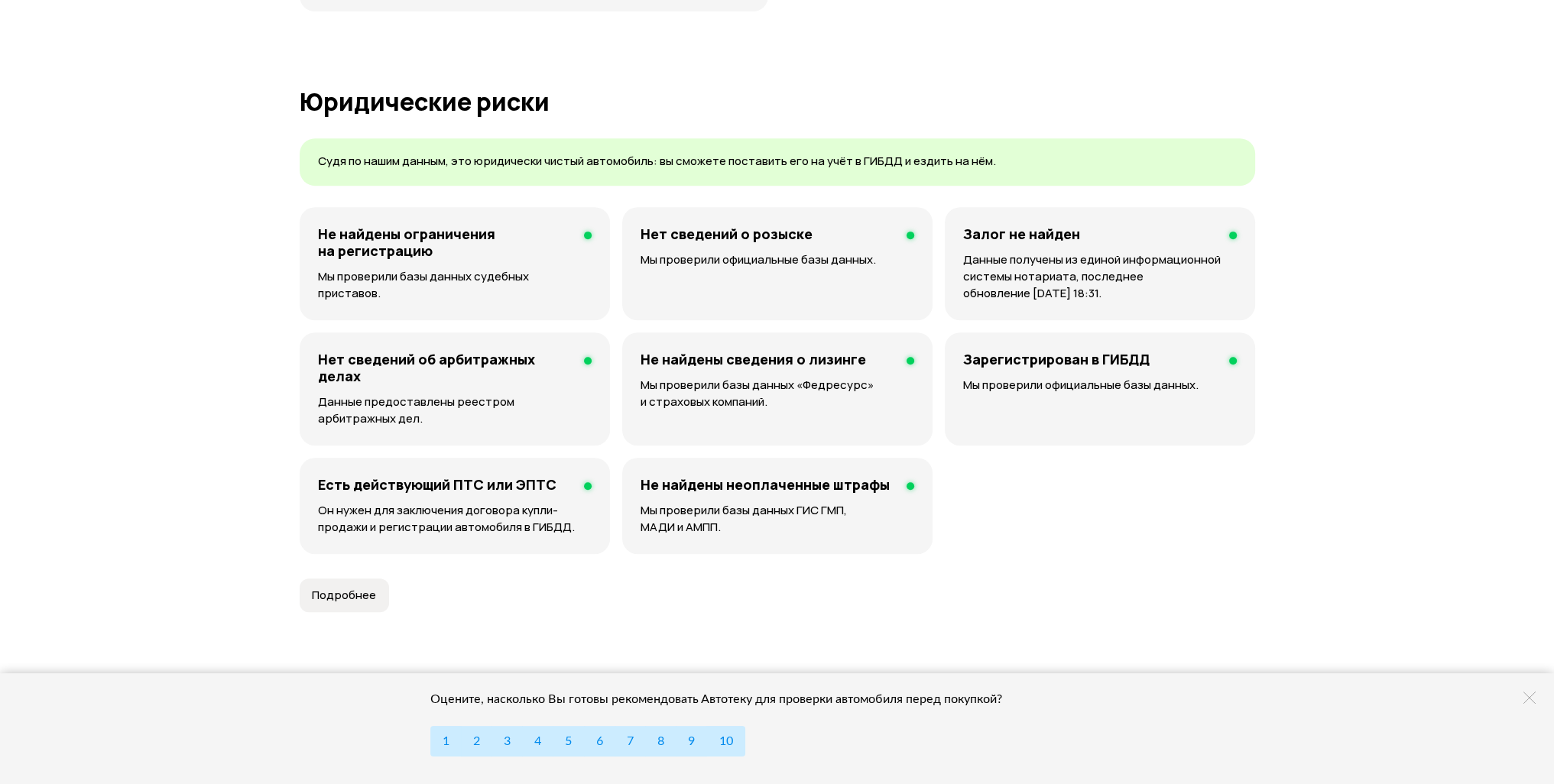
scroll to position [1200, 0]
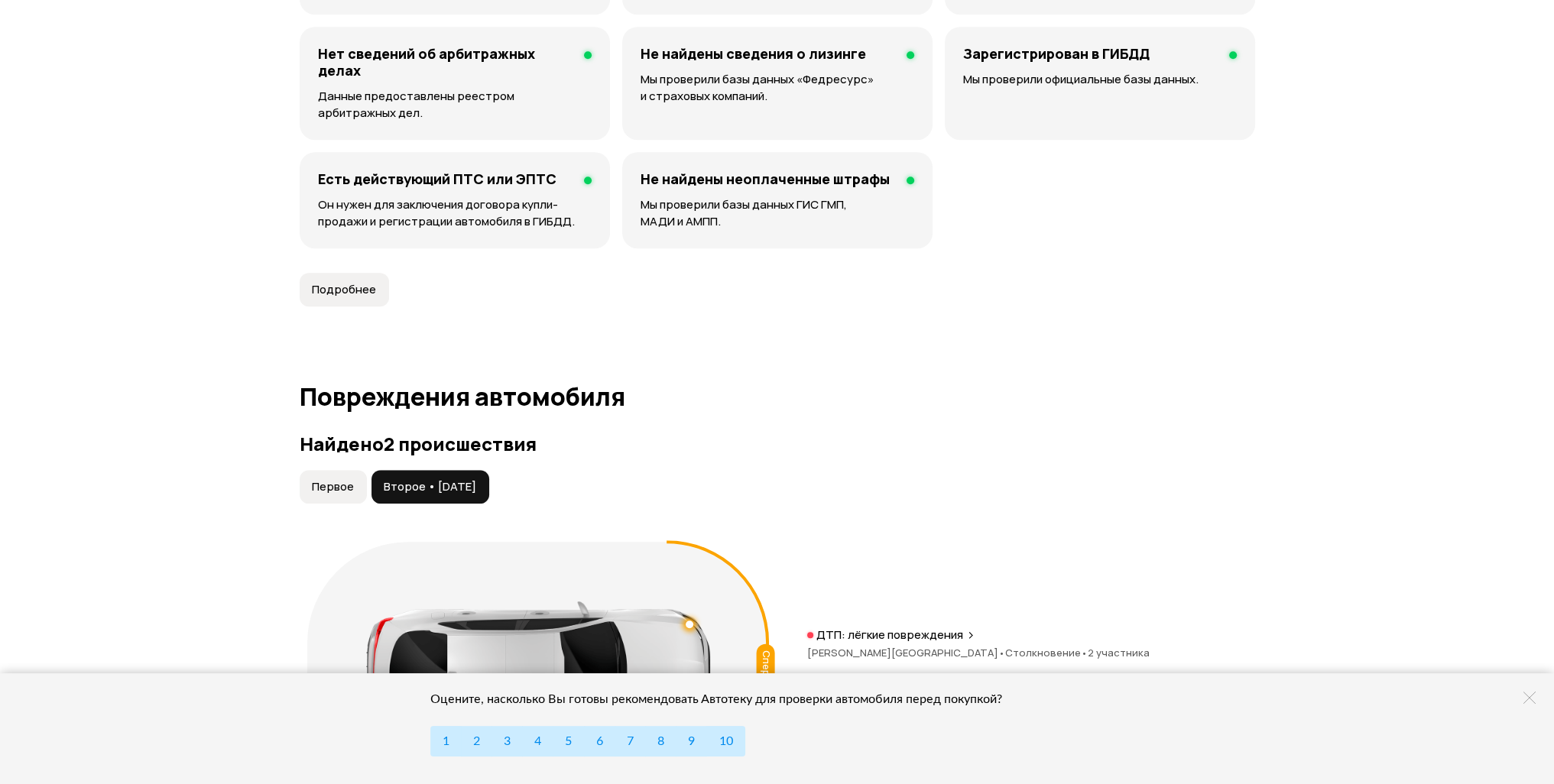
click at [330, 292] on span "Подробнее" at bounding box center [344, 289] width 64 height 16
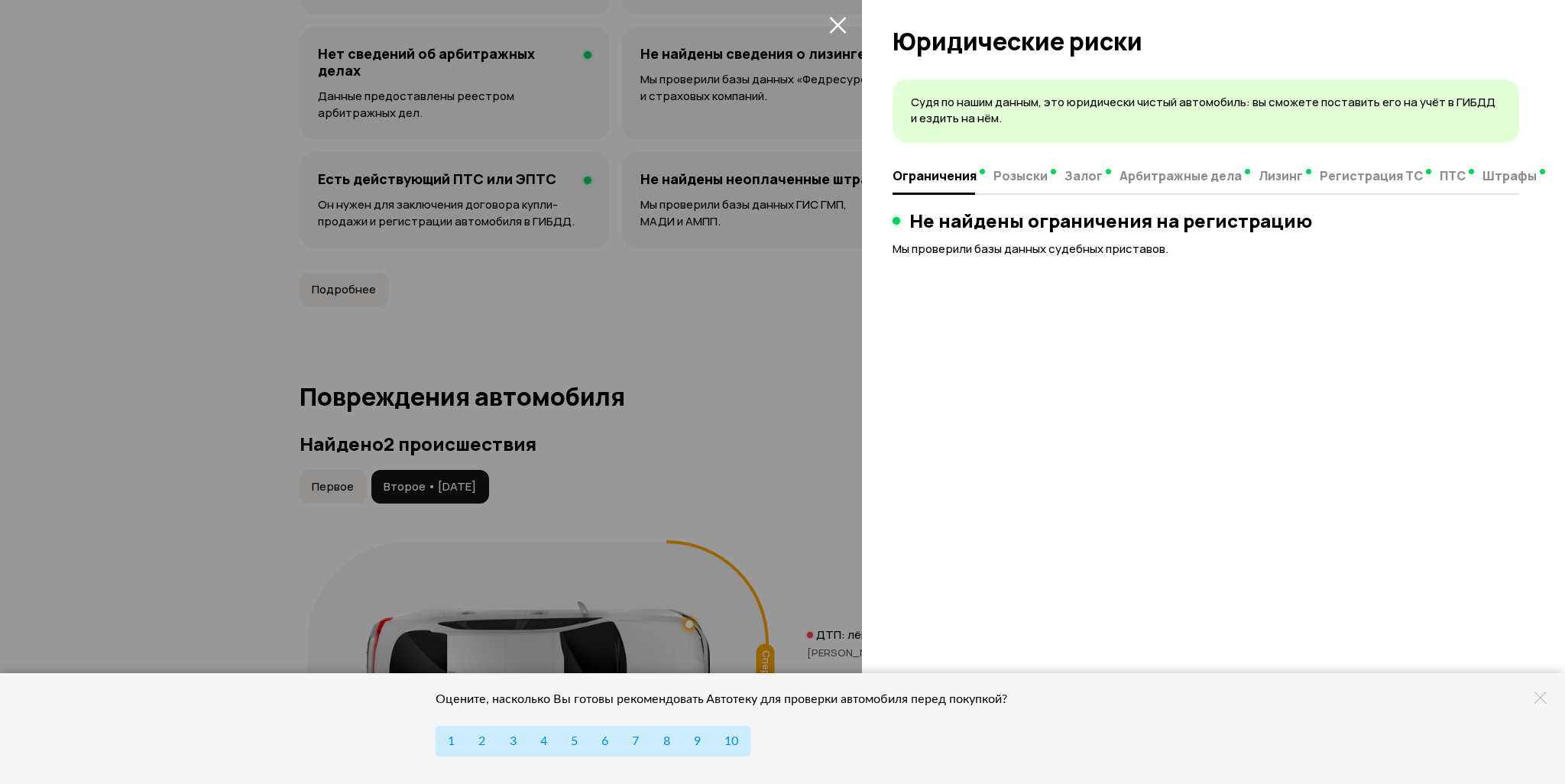
click at [797, 299] on div at bounding box center [782, 392] width 1565 height 784
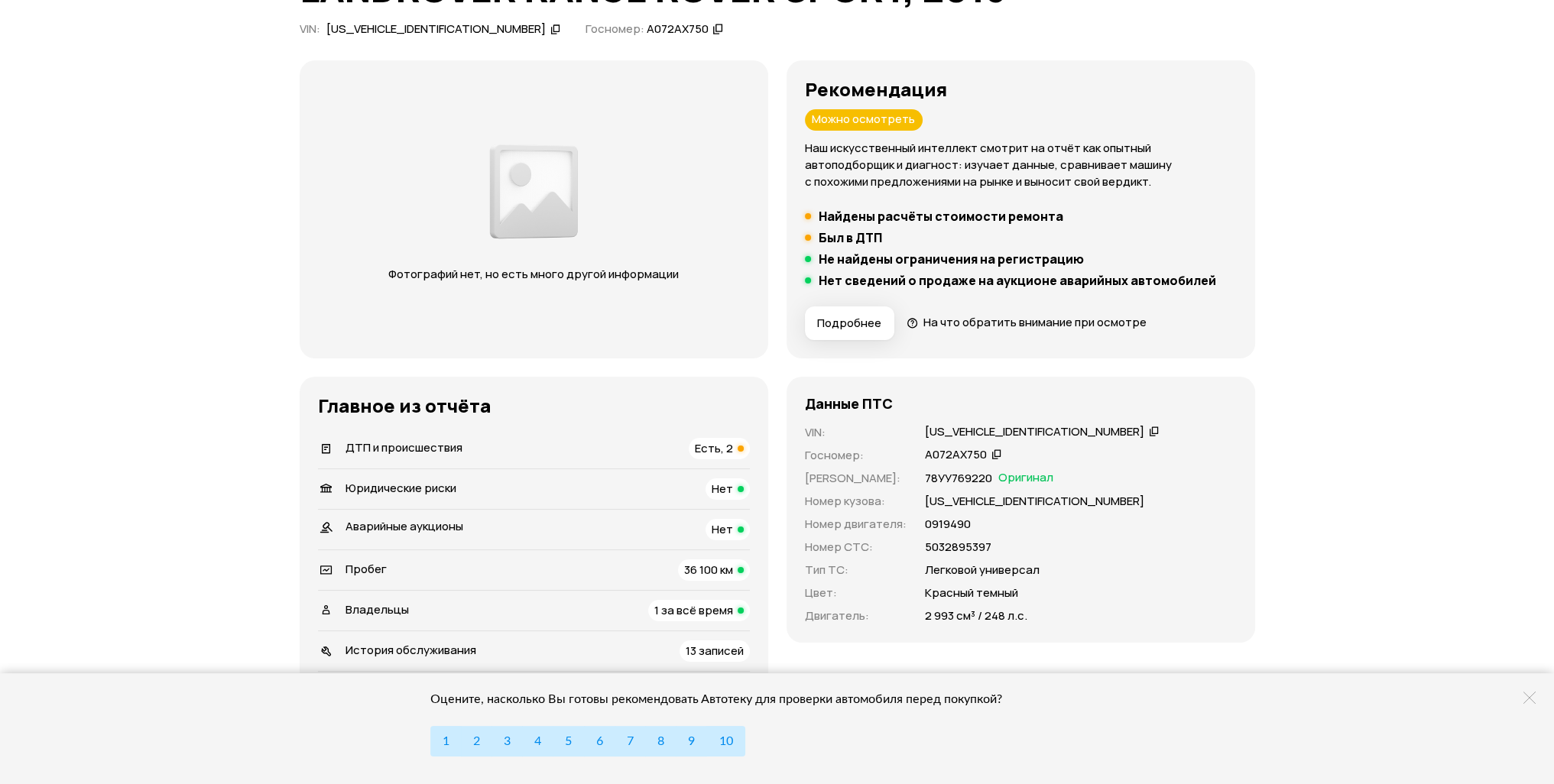
scroll to position [130, 0]
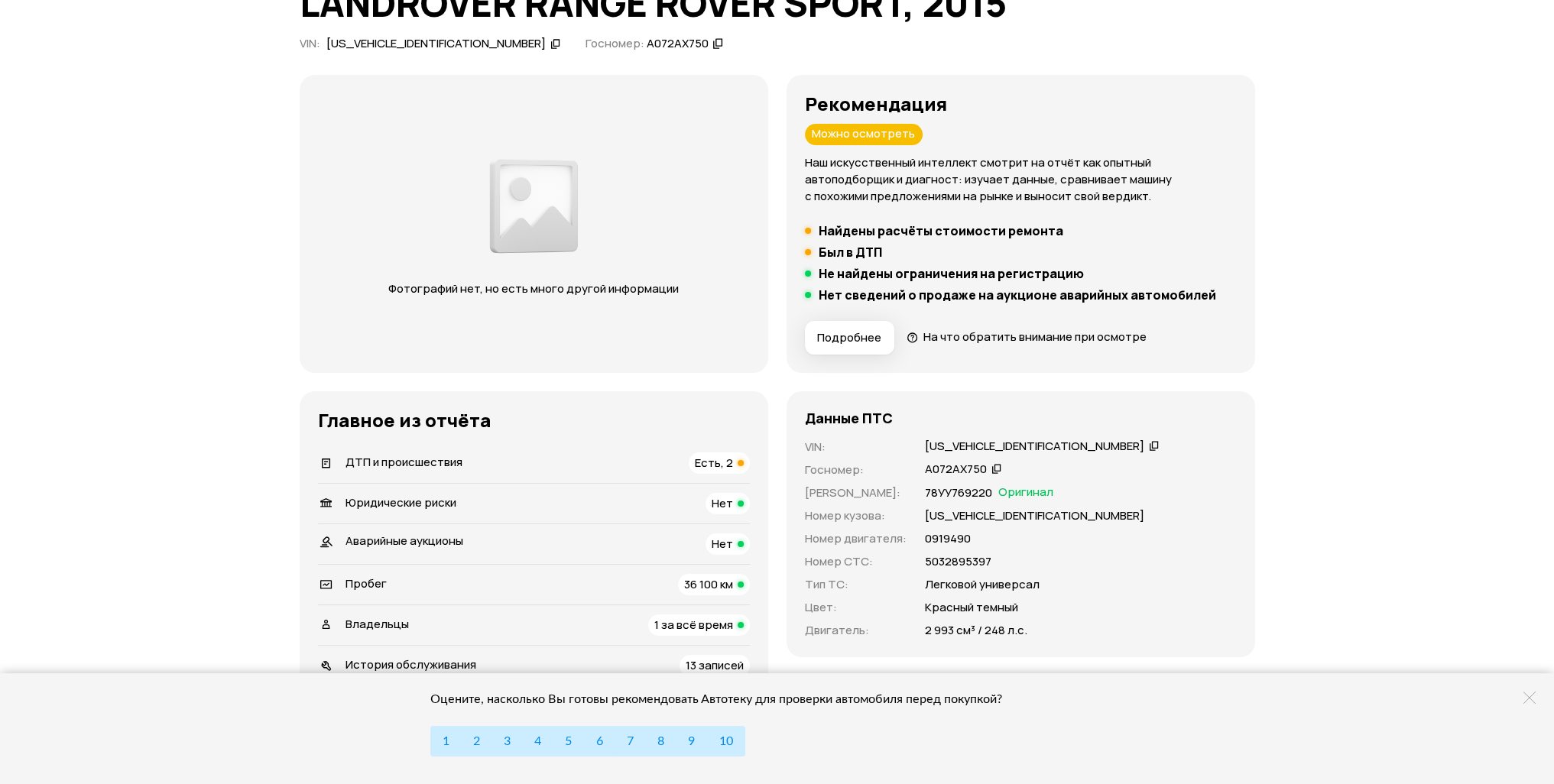
click at [958, 340] on span "На что обратить внимание при осмотре" at bounding box center [1034, 336] width 223 height 16
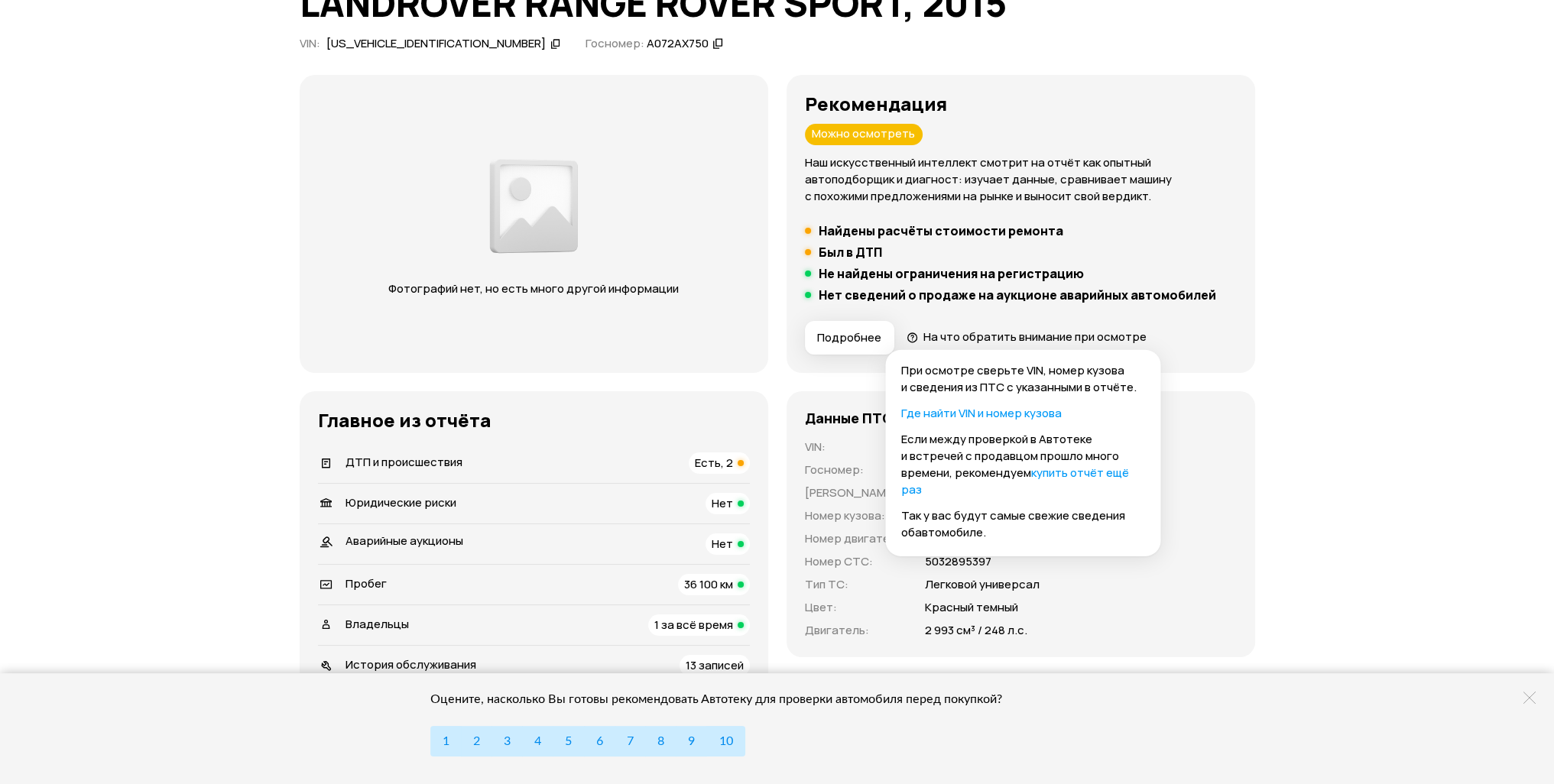
click at [1133, 309] on div "Рекомендация Можно осмотреть Наш искусственный интеллект смотрит на отчёт как о…" at bounding box center [1021, 224] width 432 height 262
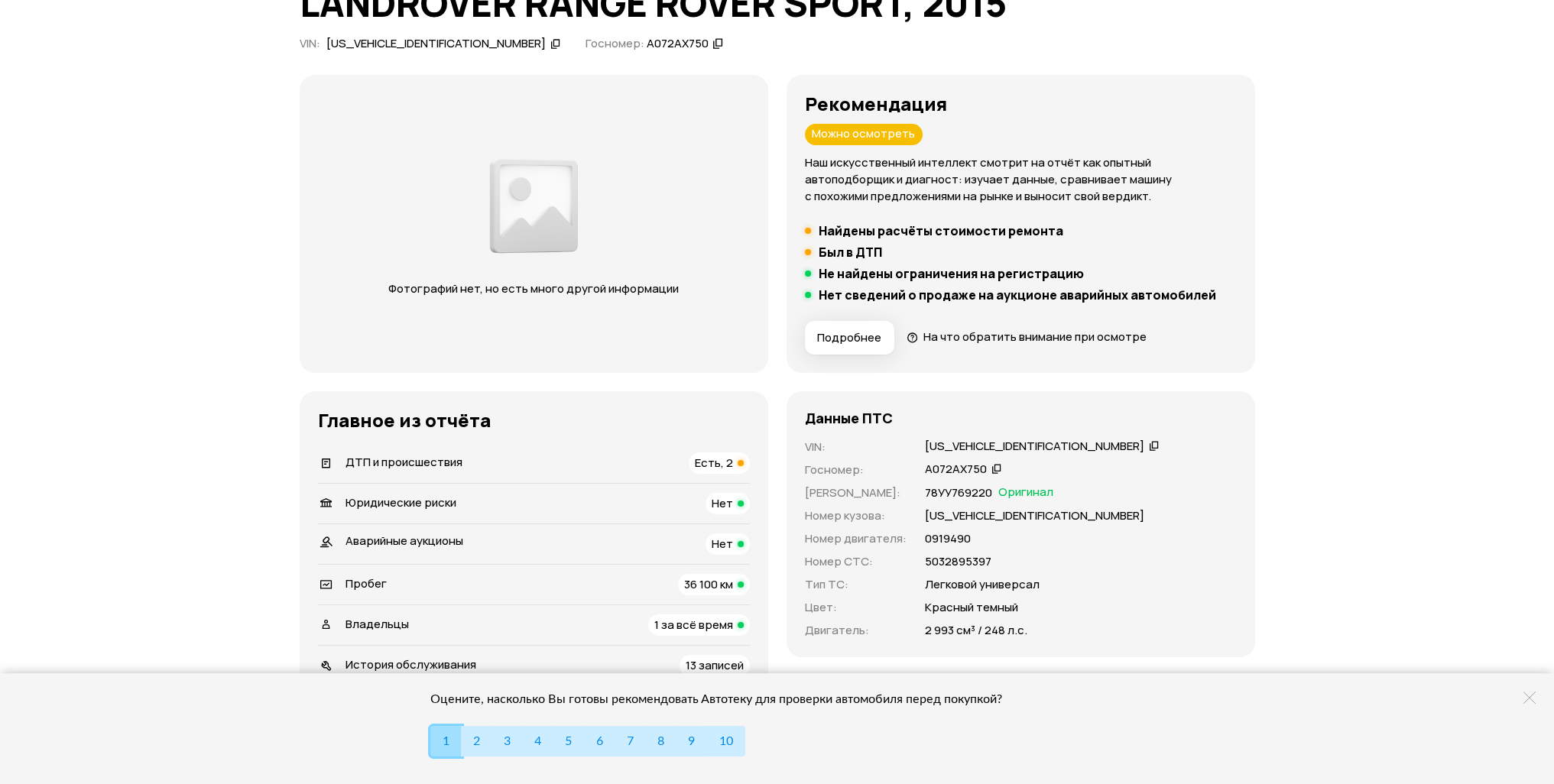
click at [448, 737] on span "1" at bounding box center [446, 741] width 7 height 12
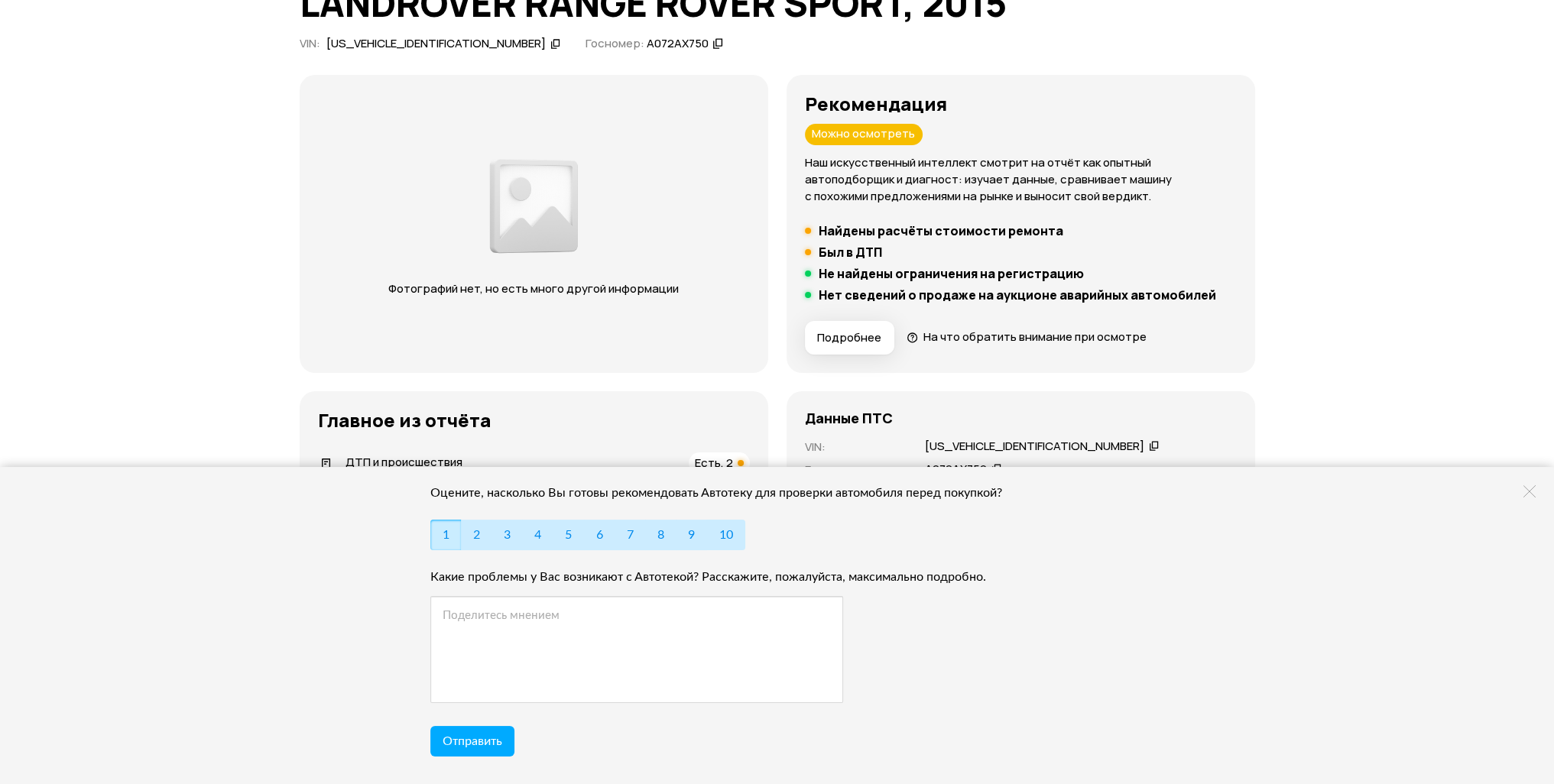
click at [1528, 490] on icon at bounding box center [1529, 491] width 12 height 12
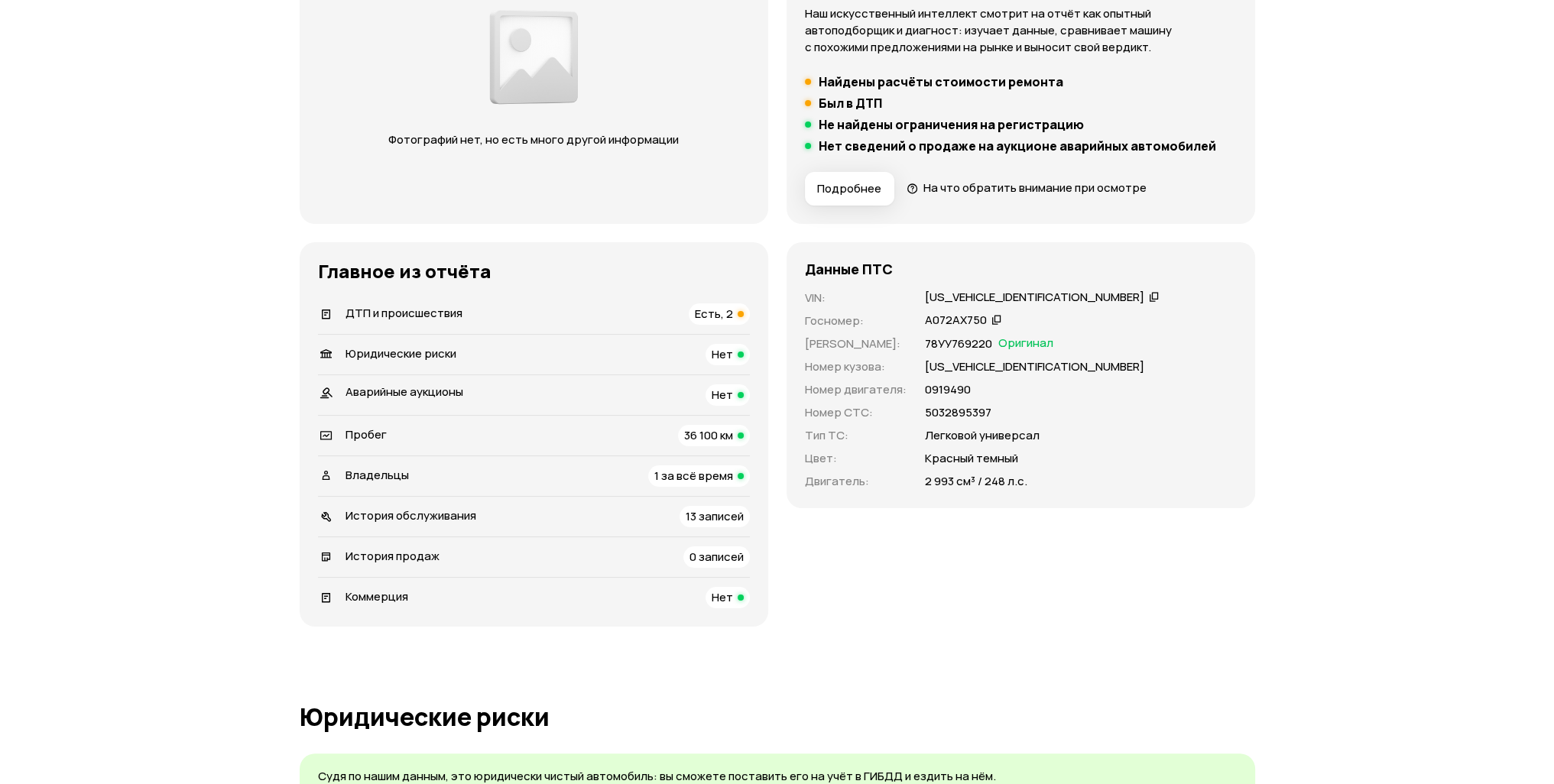
scroll to position [0, 0]
